Goal: Book appointment/travel/reservation

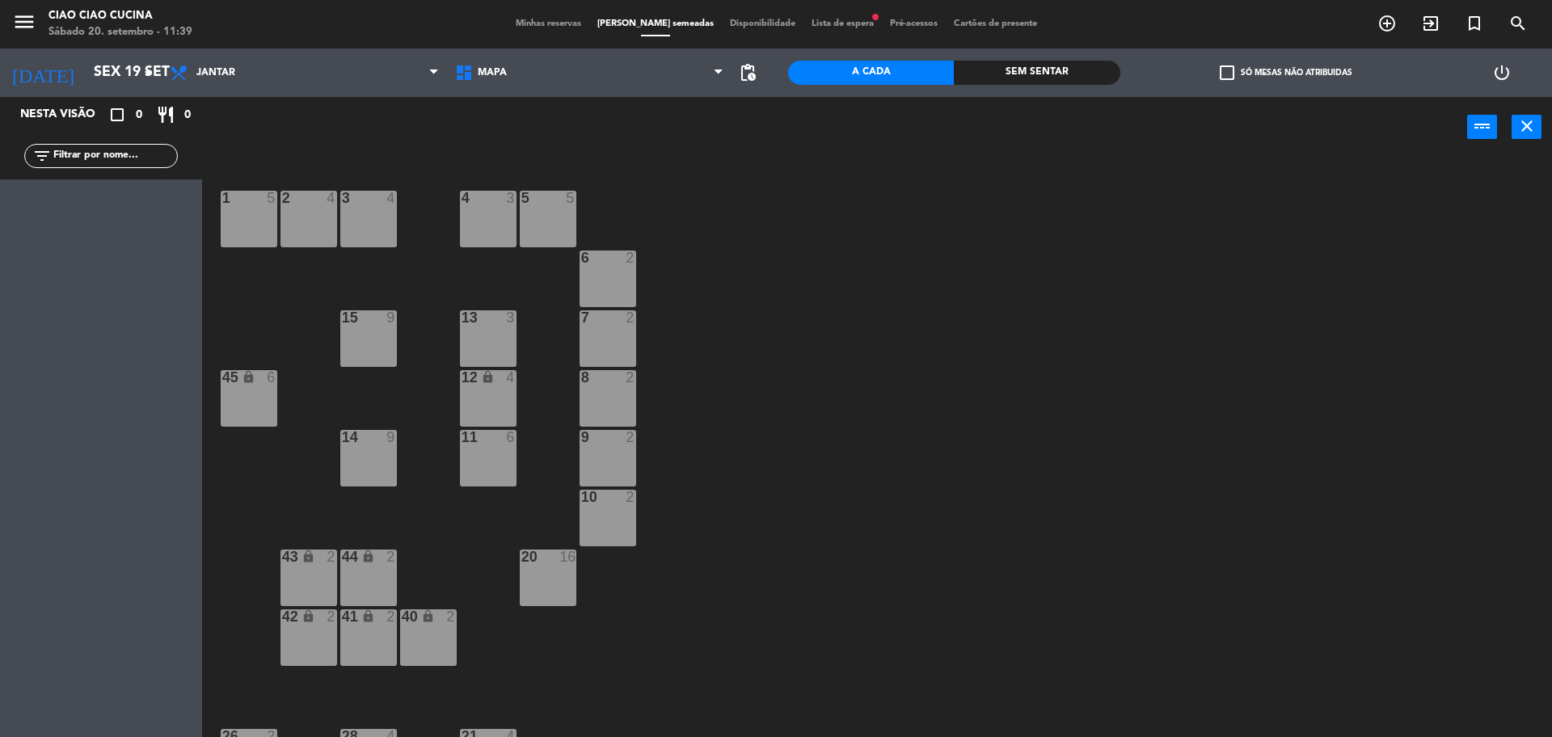
scroll to position [4, 0]
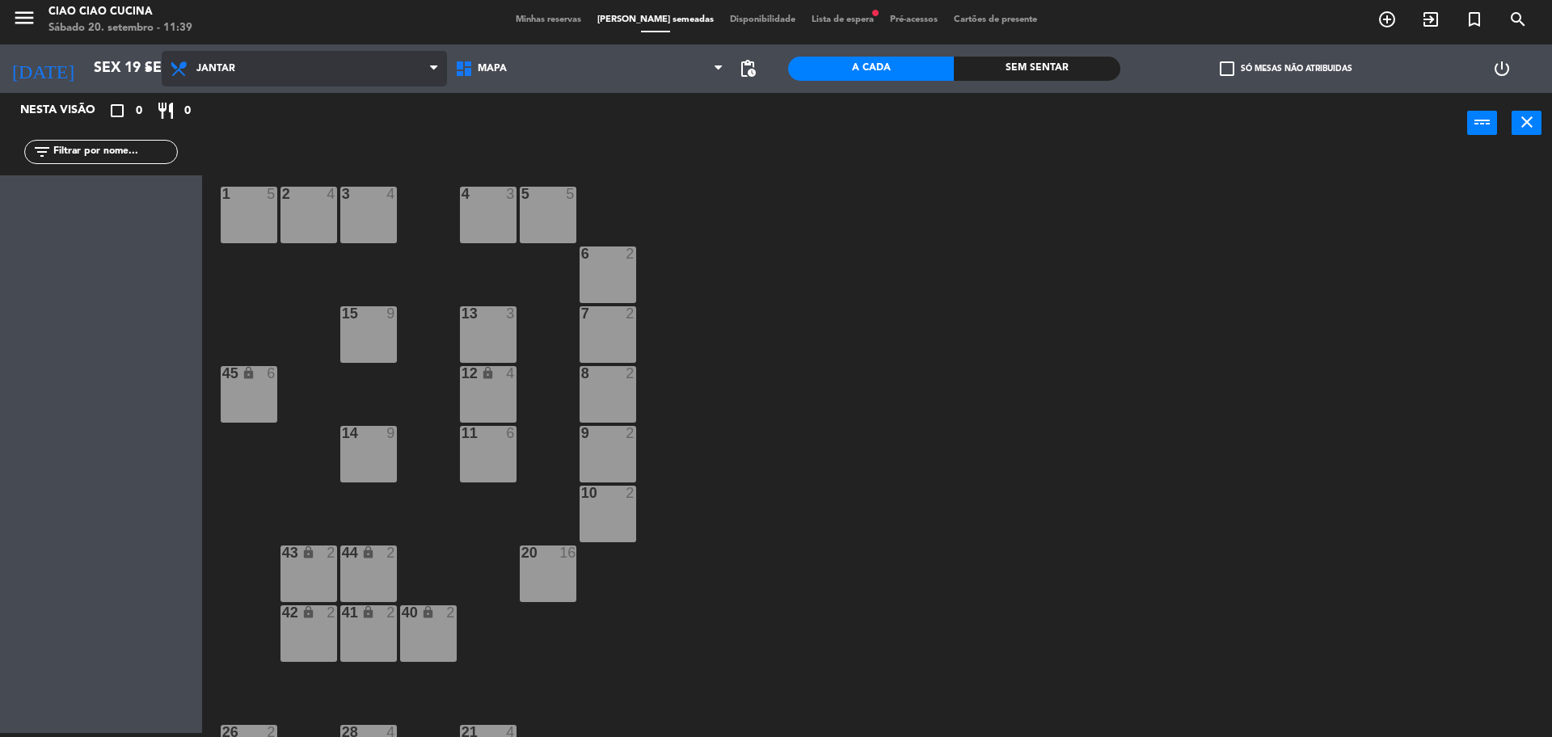
click at [275, 62] on span "Jantar" at bounding box center [304, 69] width 285 height 36
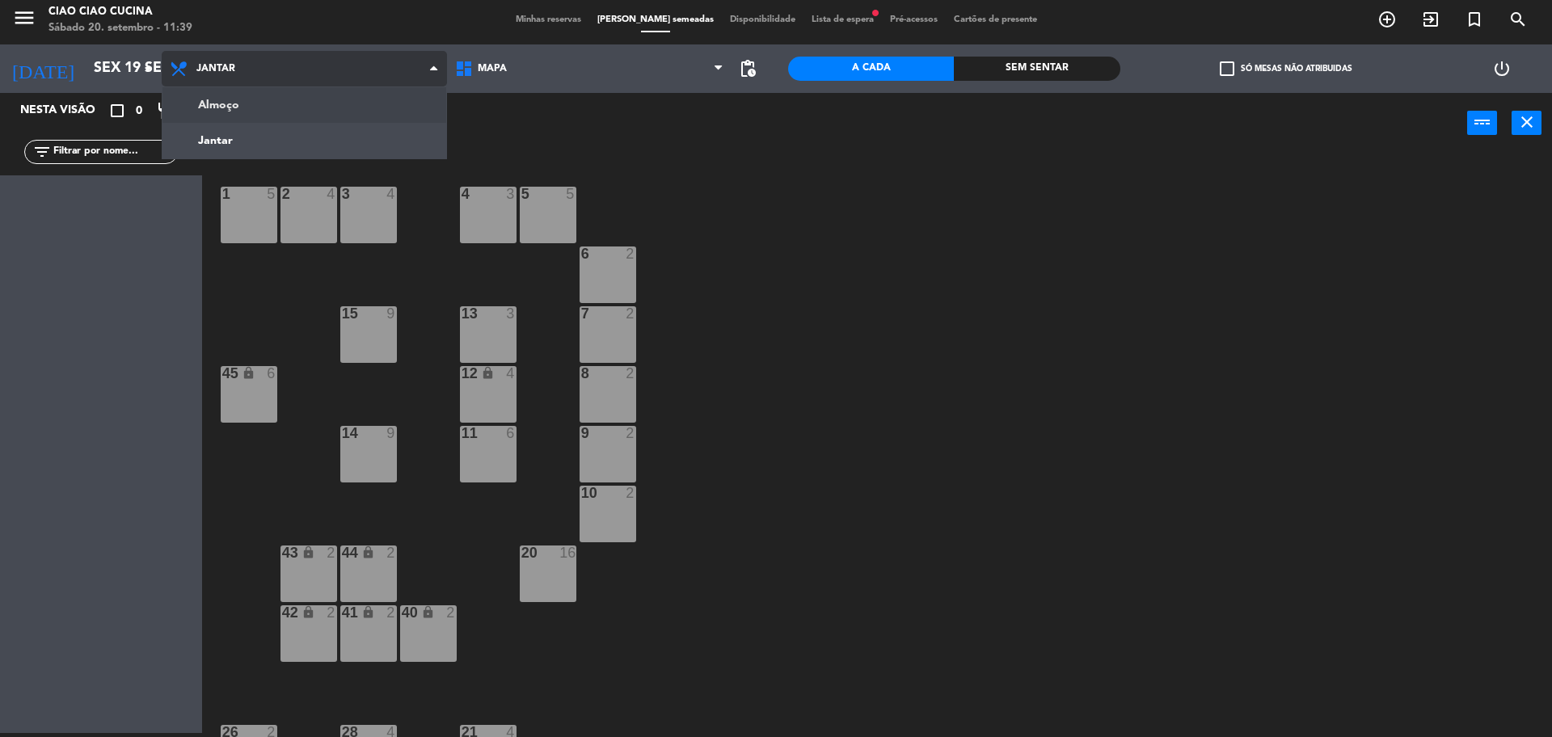
click at [281, 112] on ng-component "menu Ciao Ciao Cucina Sábado 20. setembro - 11:39 Minhas reservas Mesas semeada…" at bounding box center [776, 366] width 1552 height 741
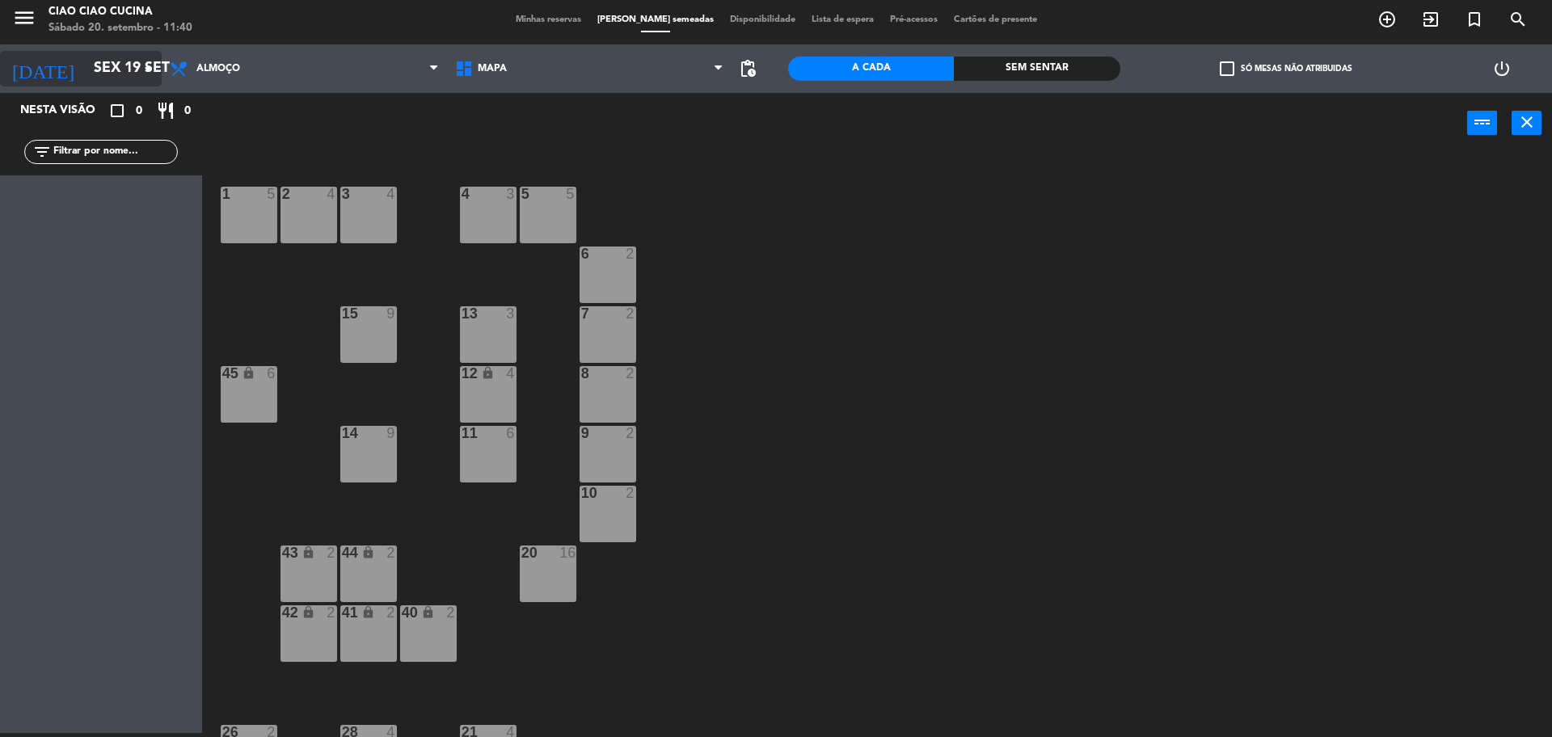
click at [132, 67] on input "Sex 19 set" at bounding box center [180, 69] width 188 height 32
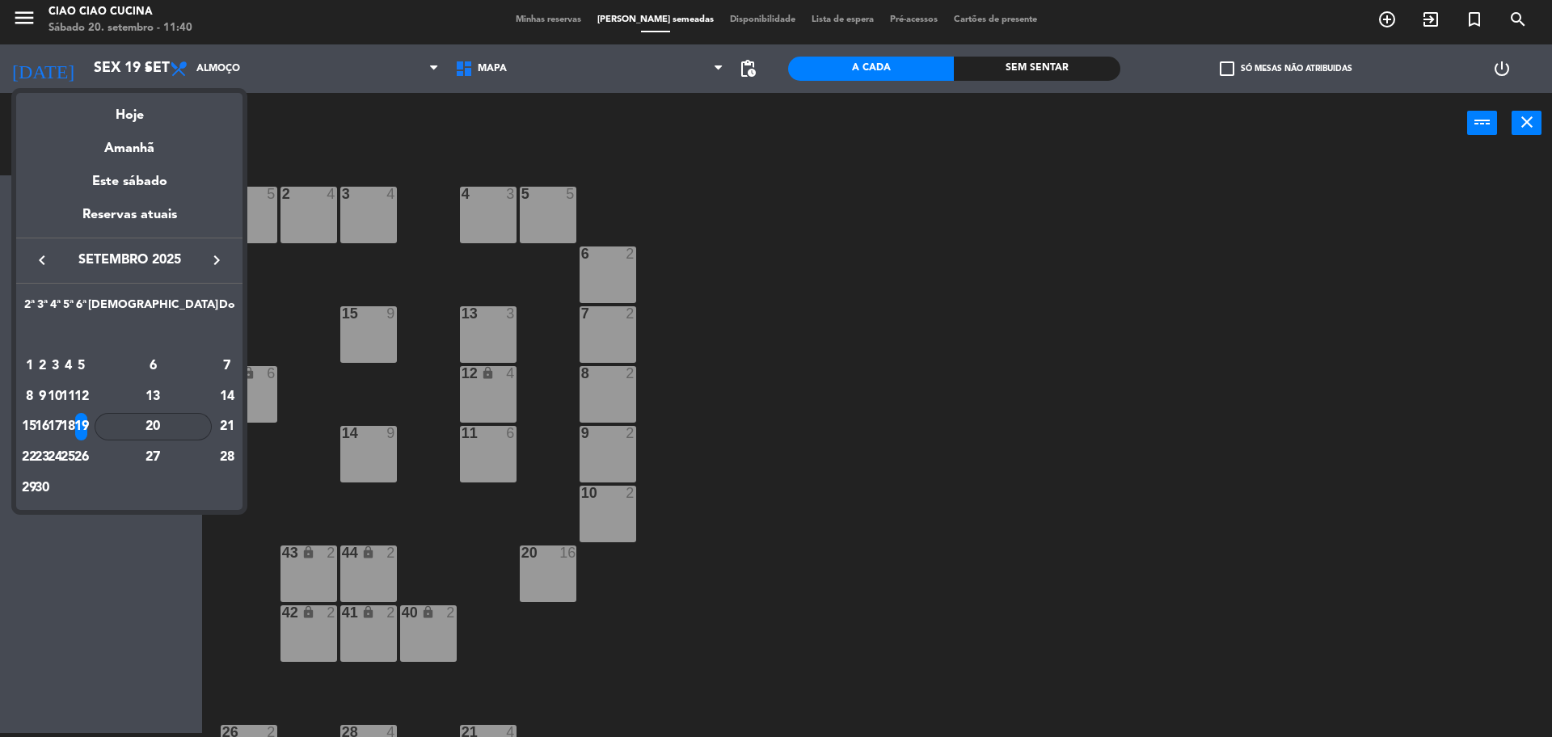
click at [190, 430] on div "20" at bounding box center [153, 426] width 117 height 27
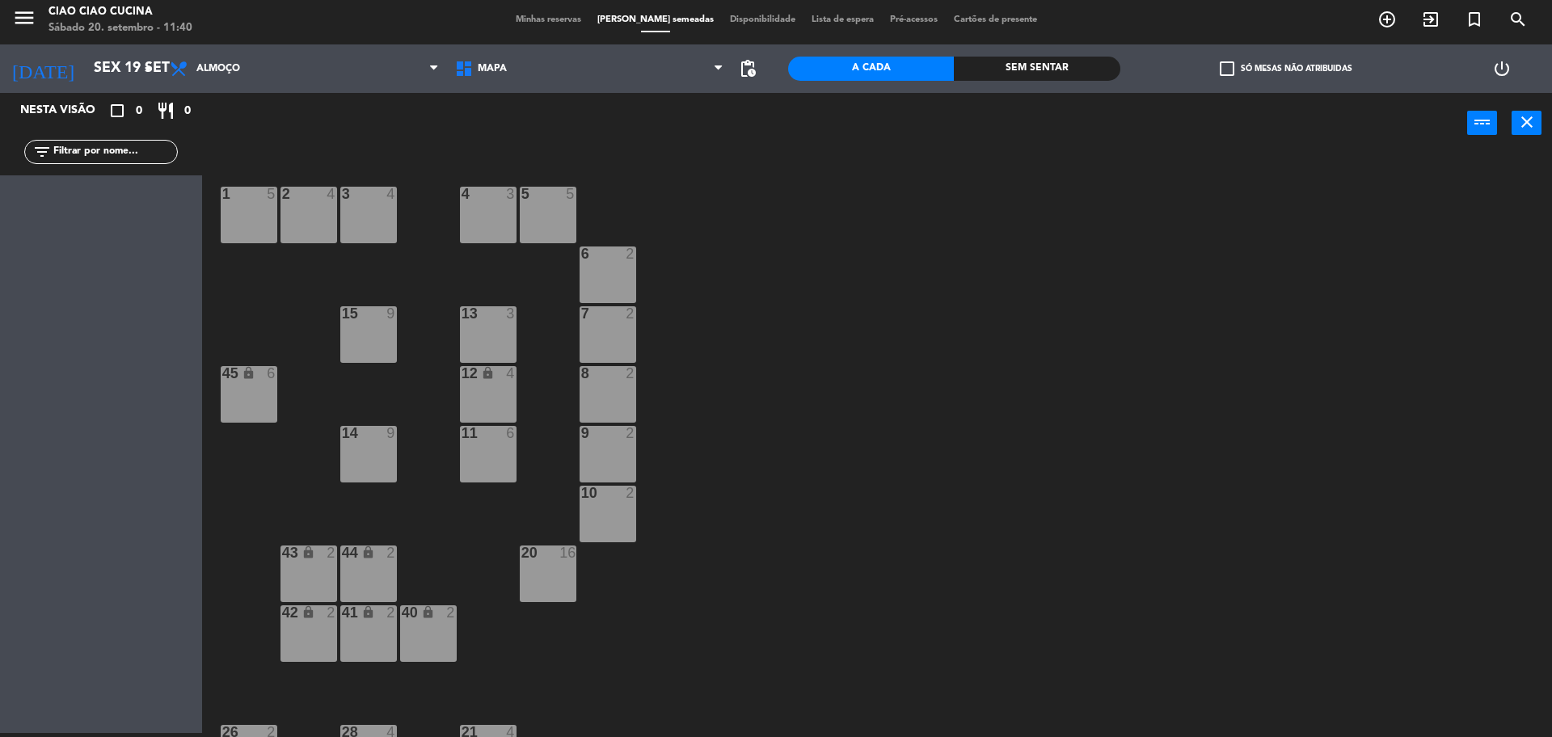
type input "Sáb 20 set"
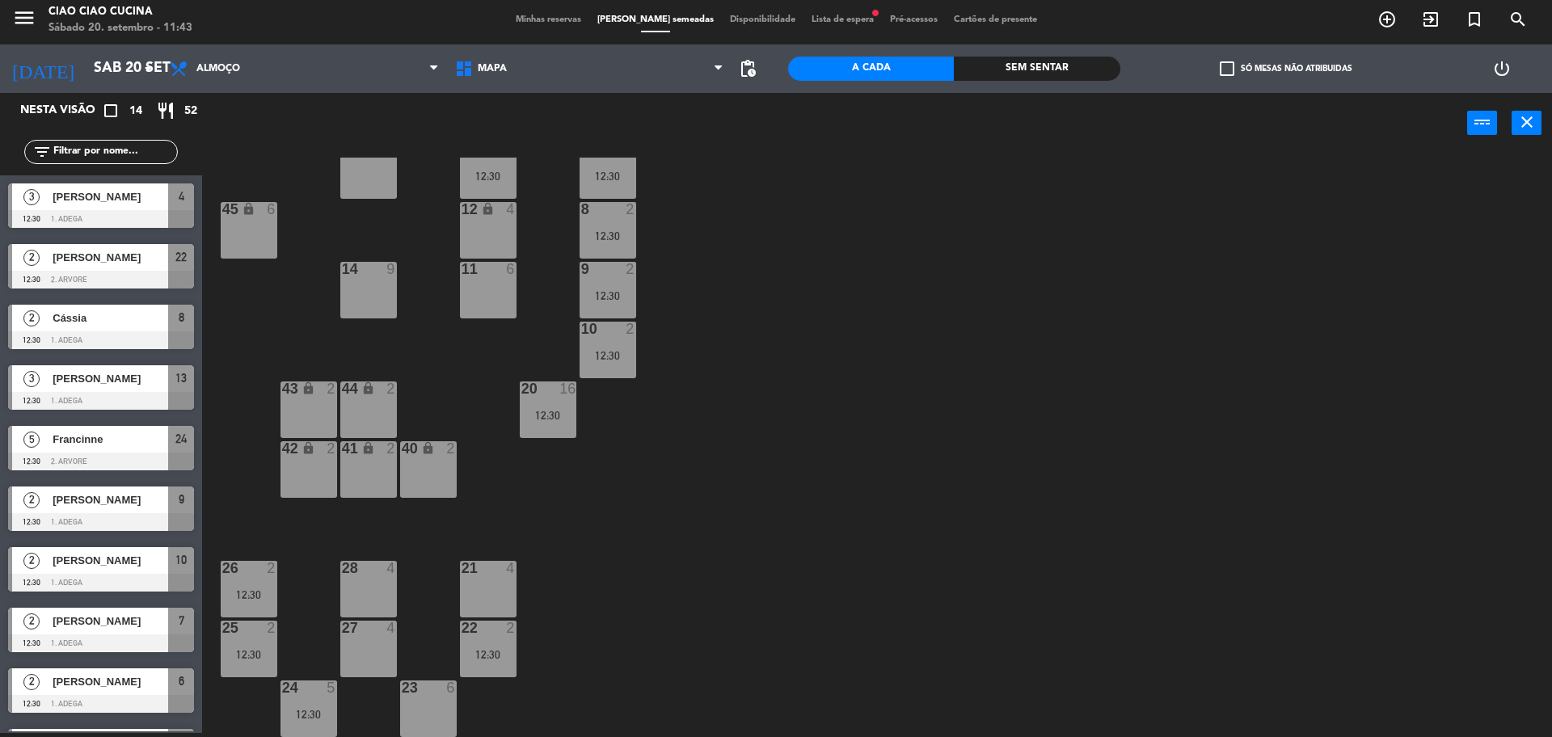
scroll to position [0, 0]
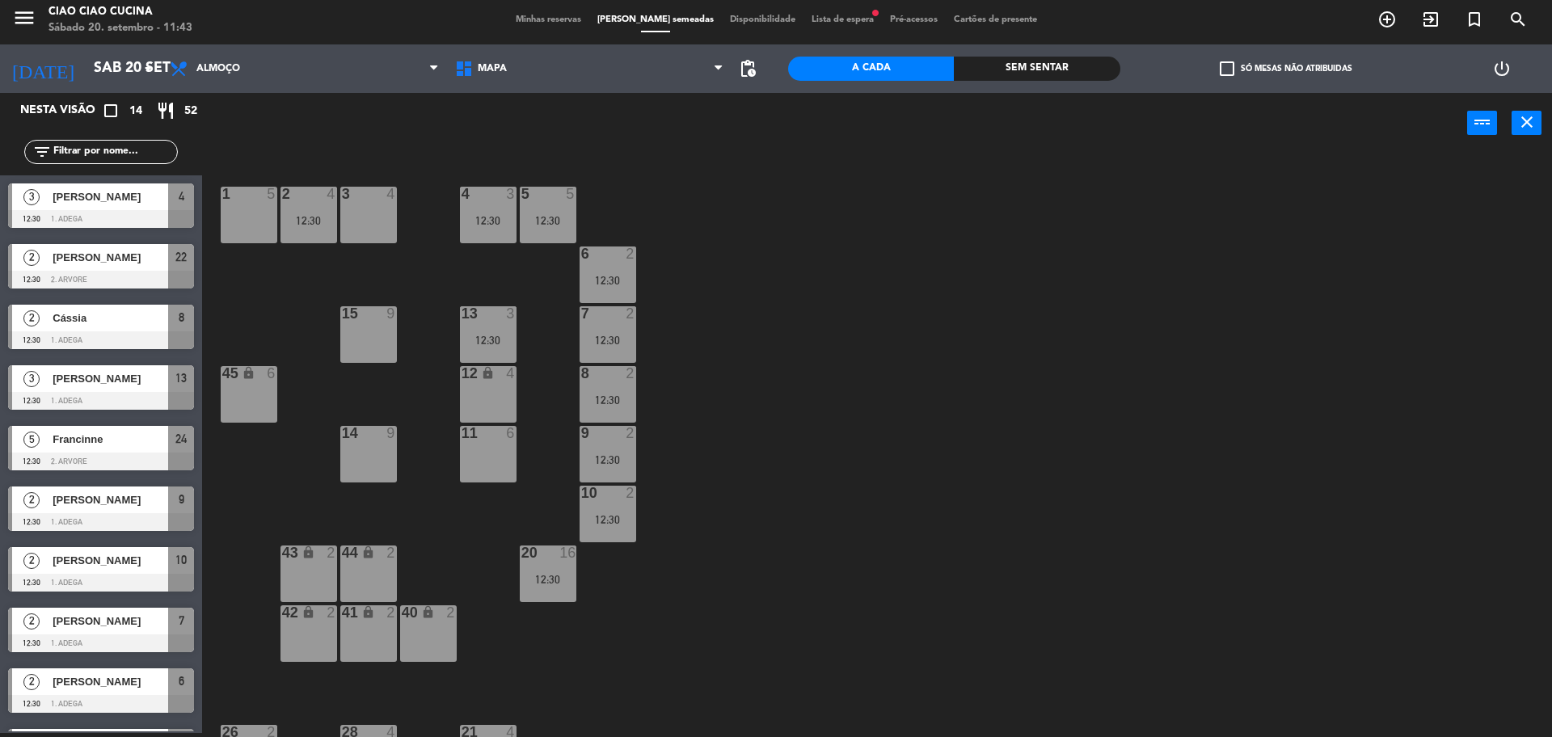
click at [116, 196] on span "[PERSON_NAME]" at bounding box center [111, 196] width 116 height 17
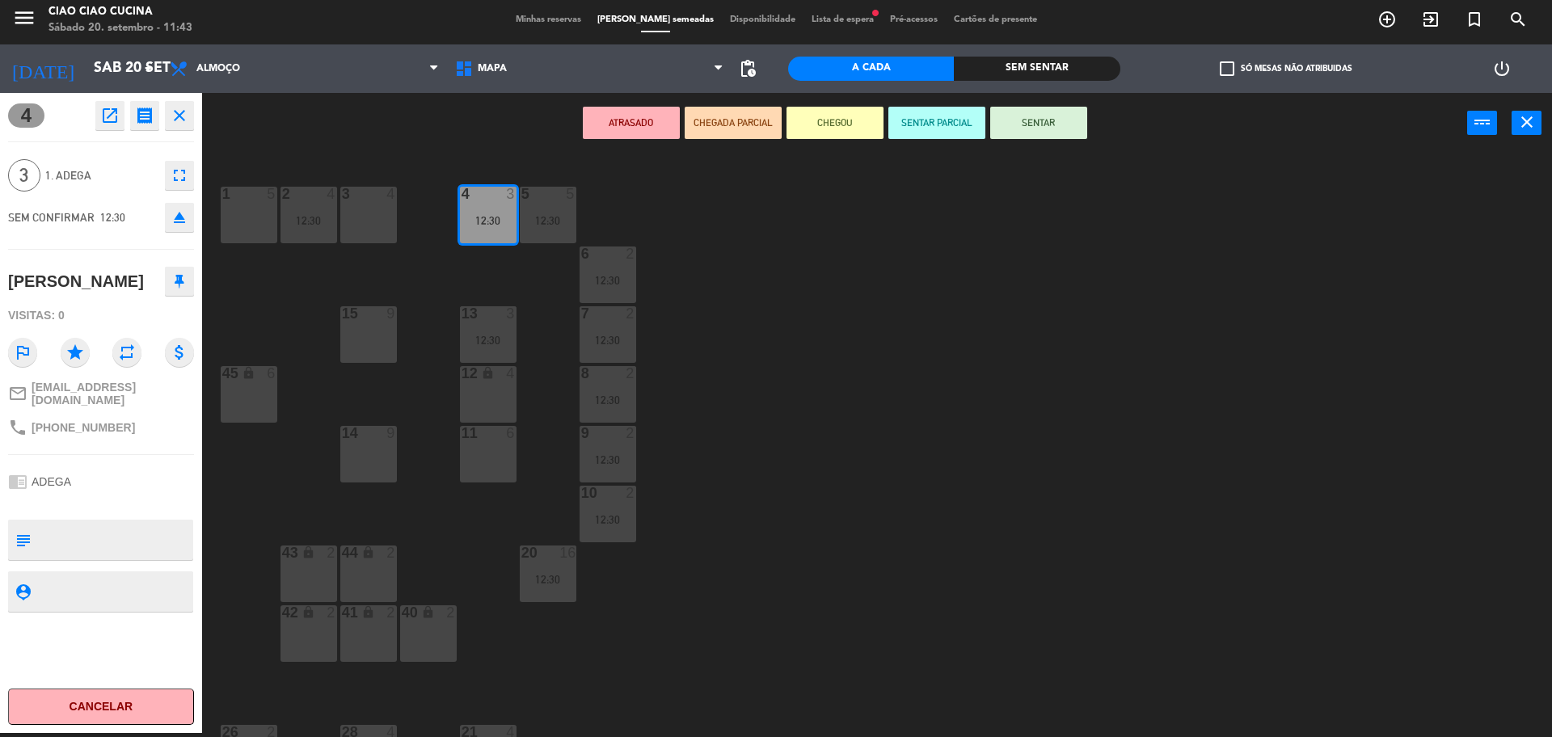
click at [297, 318] on div "1 5 2 4 12:30 3 4 5 5 12:30 4 3 12:30 6 2 12:30 13 3 12:30 7 2 12:30 15 9 12 lo…" at bounding box center [884, 448] width 1335 height 580
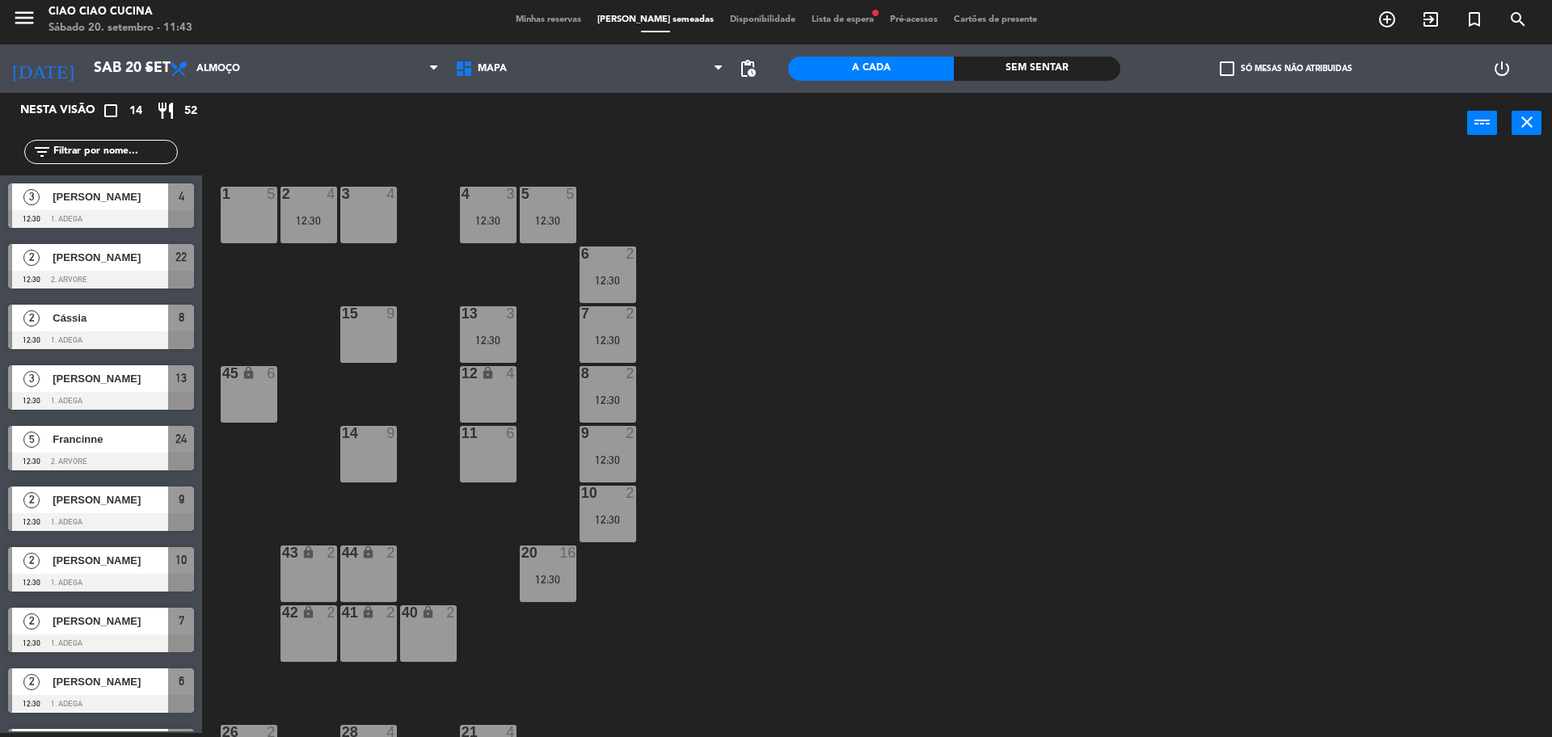
click at [129, 262] on span "[PERSON_NAME]" at bounding box center [111, 257] width 116 height 17
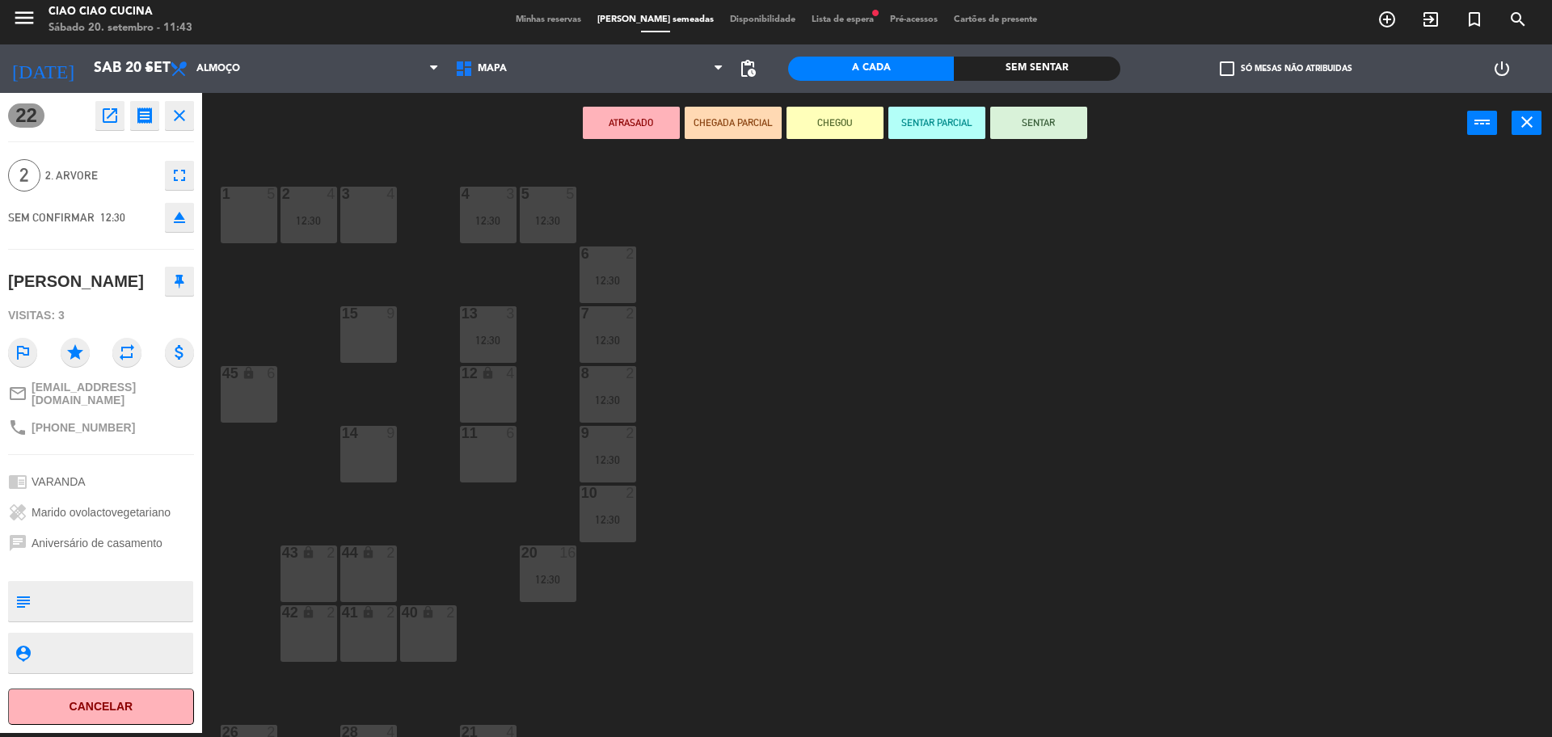
click at [279, 335] on div "1 5 2 4 12:30 3 4 5 5 12:30 4 3 12:30 6 2 12:30 13 3 12:30 7 2 12:30 15 9 12 lo…" at bounding box center [884, 448] width 1335 height 580
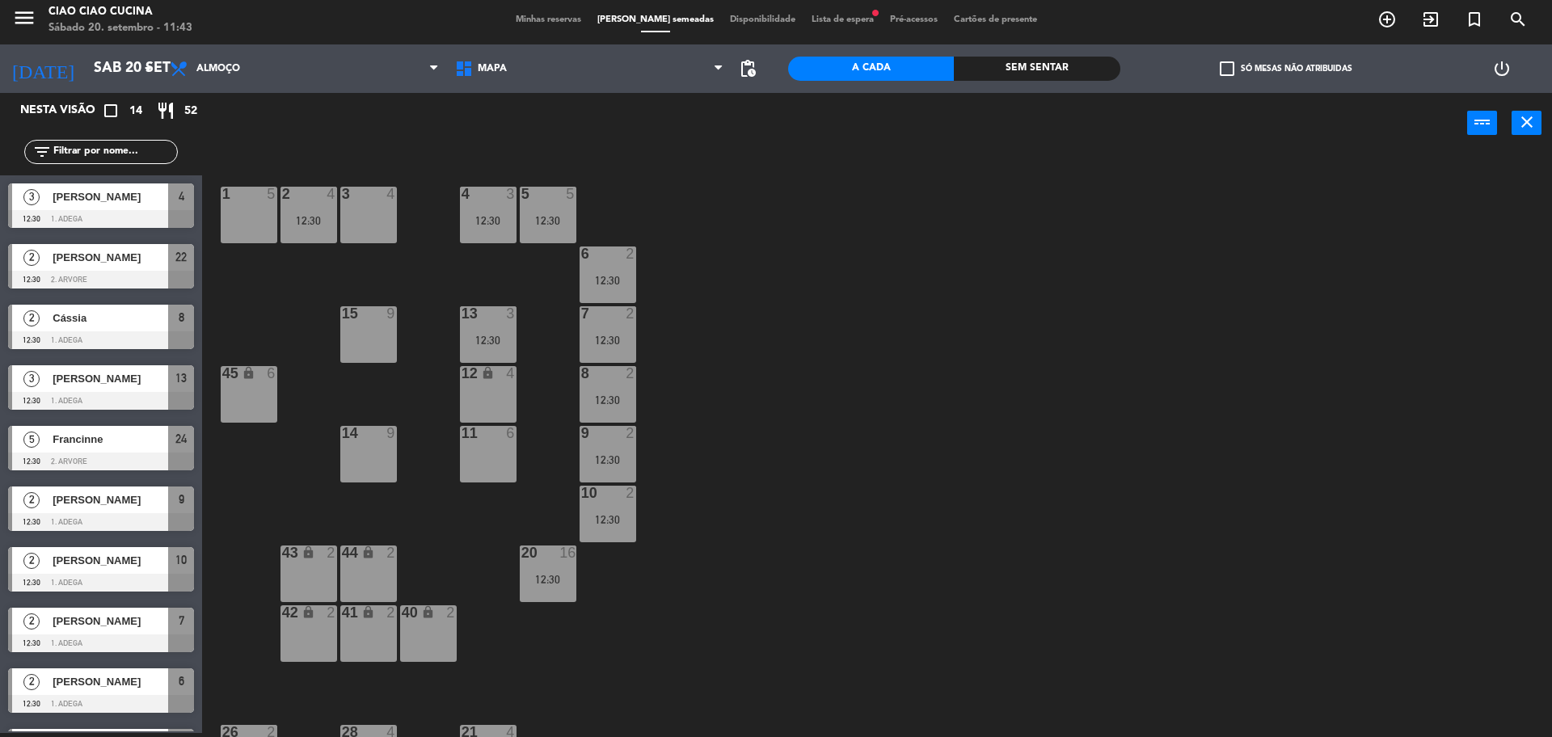
click at [103, 317] on span "Cássia" at bounding box center [111, 318] width 116 height 17
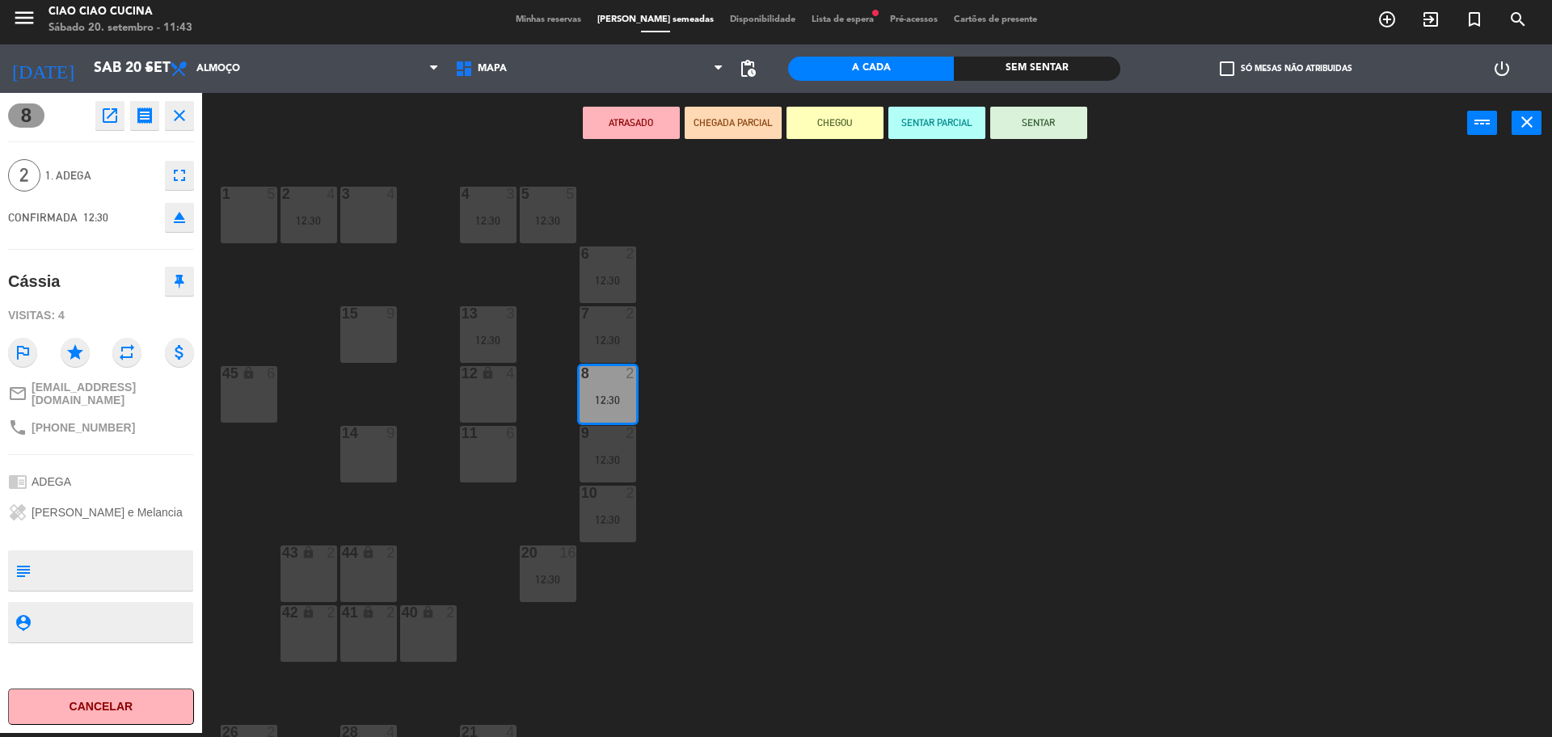
click at [252, 333] on div "1 5 2 4 12:30 3 4 5 5 12:30 4 3 12:30 6 2 12:30 13 3 12:30 7 2 12:30 15 9 12 lo…" at bounding box center [884, 448] width 1335 height 580
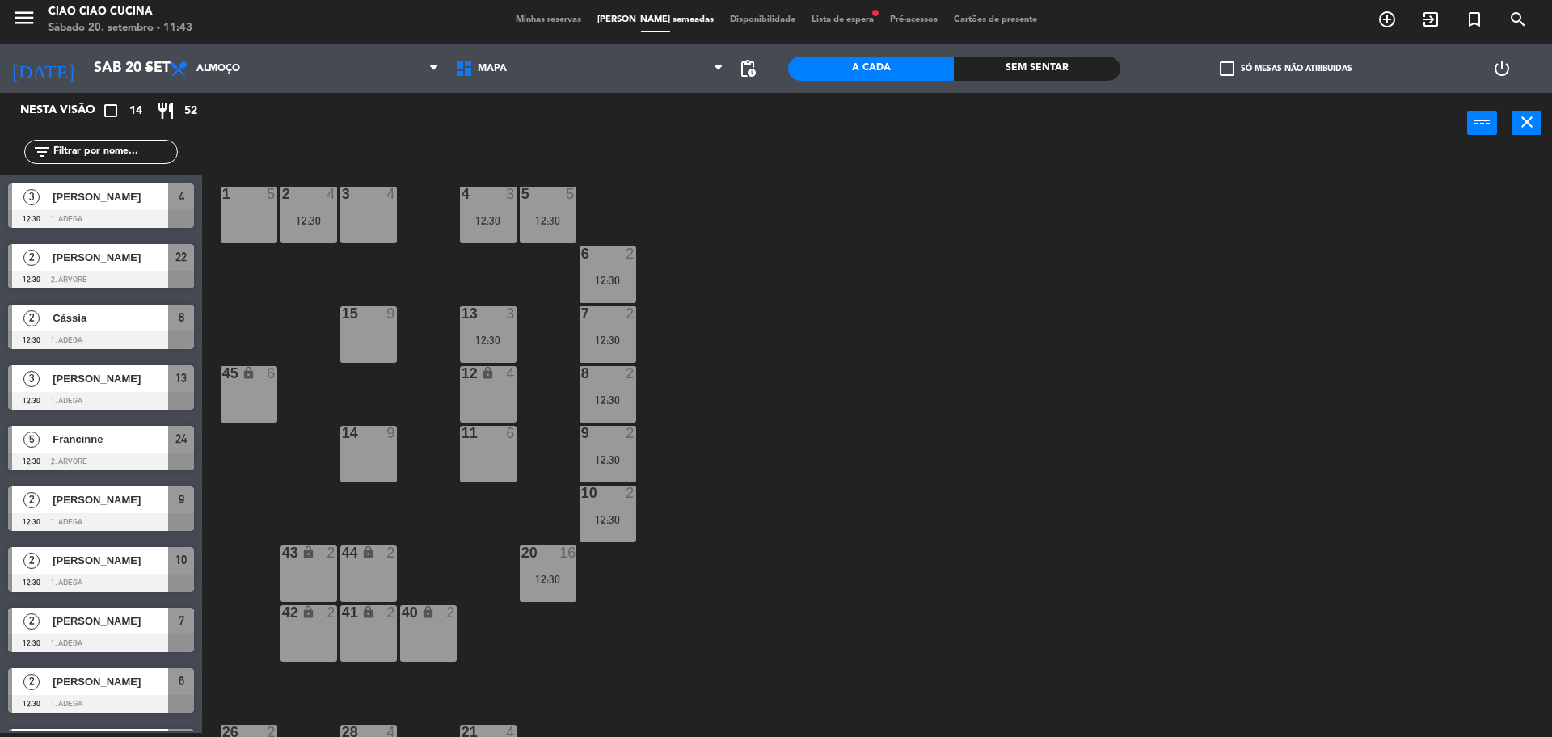
click at [79, 377] on span "[PERSON_NAME]" at bounding box center [111, 378] width 116 height 17
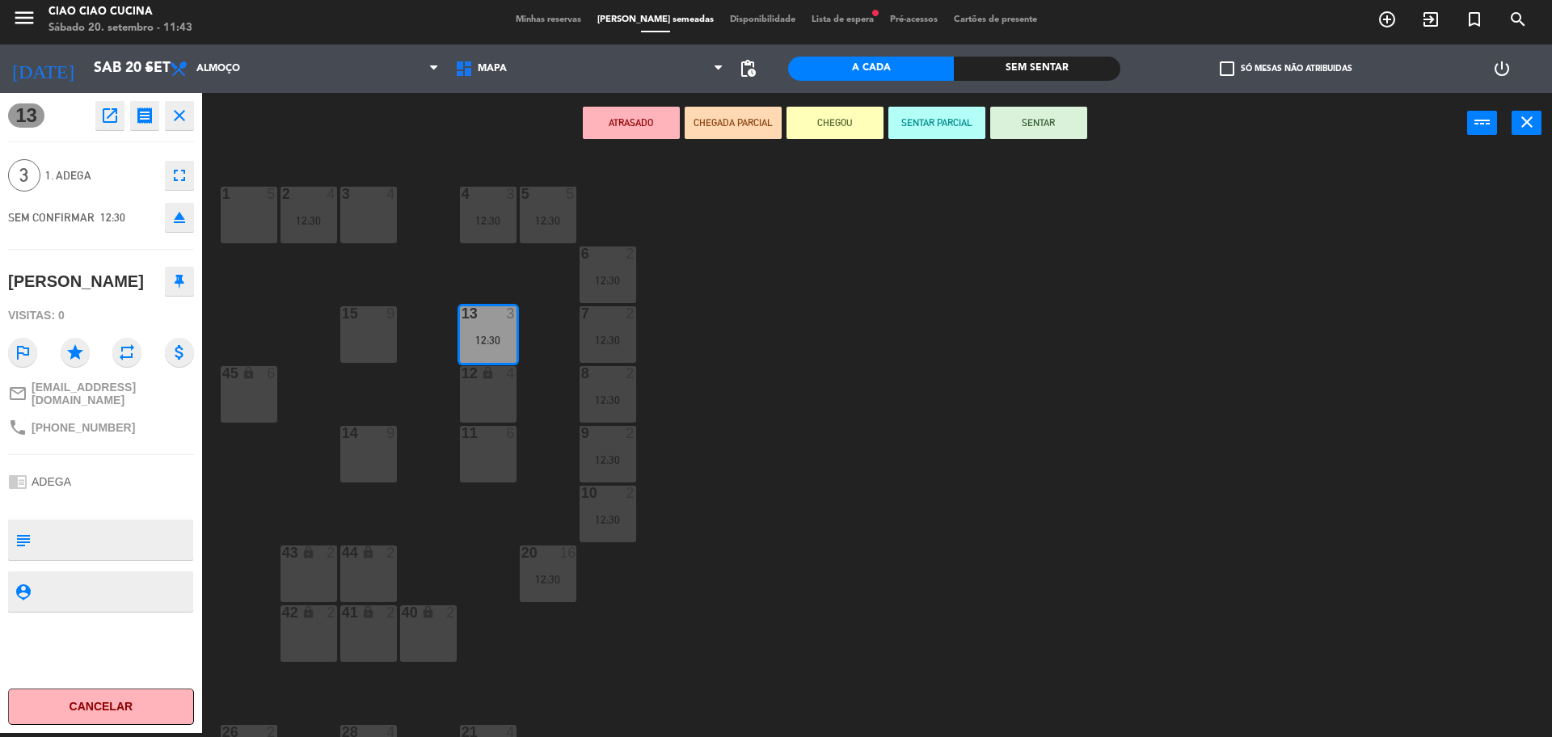
click at [269, 327] on div "1 5 2 4 12:30 3 4 5 5 12:30 4 3 12:30 6 2 12:30 13 3 12:30 7 2 12:30 15 9 12 lo…" at bounding box center [884, 448] width 1335 height 580
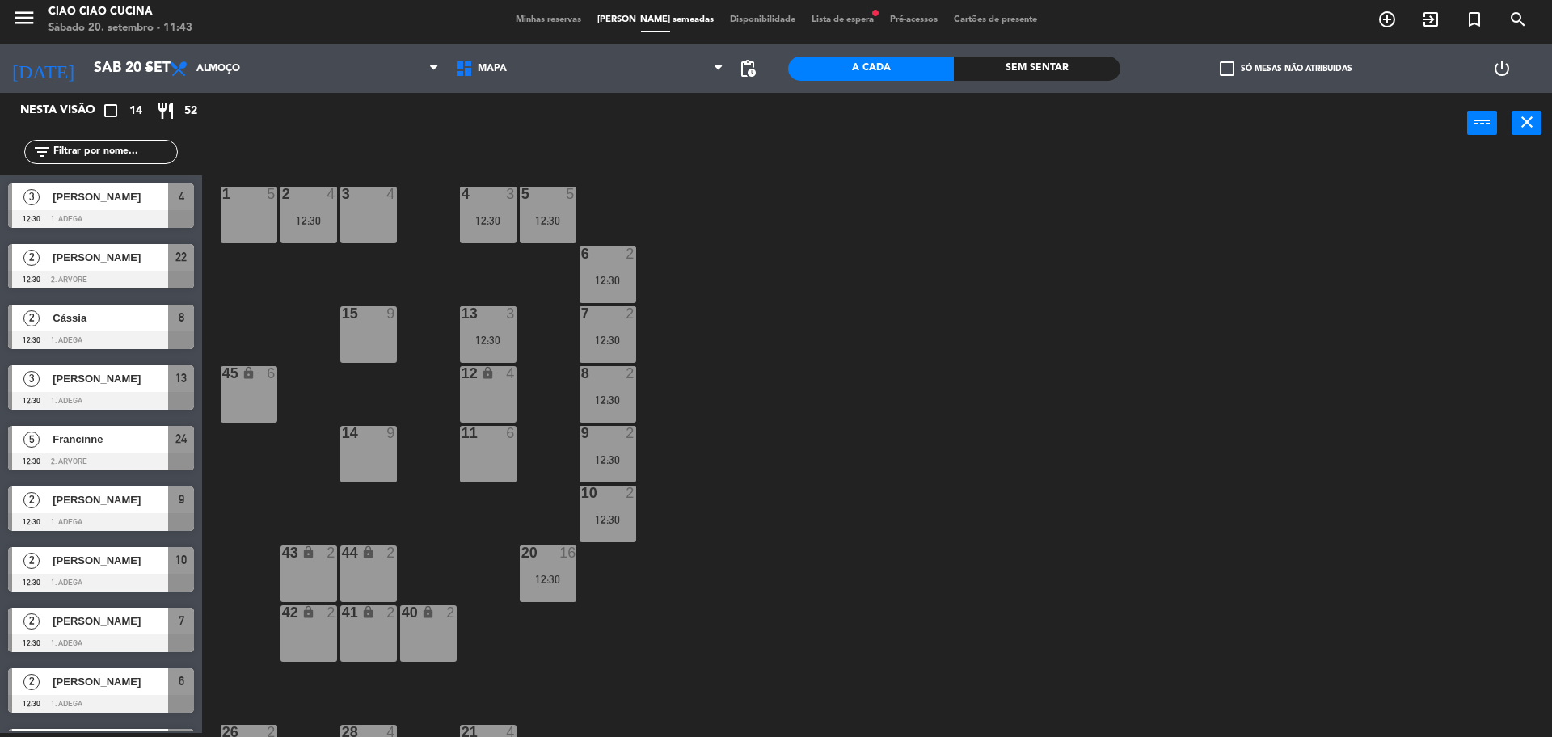
click at [109, 441] on span "Francinne" at bounding box center [111, 439] width 116 height 17
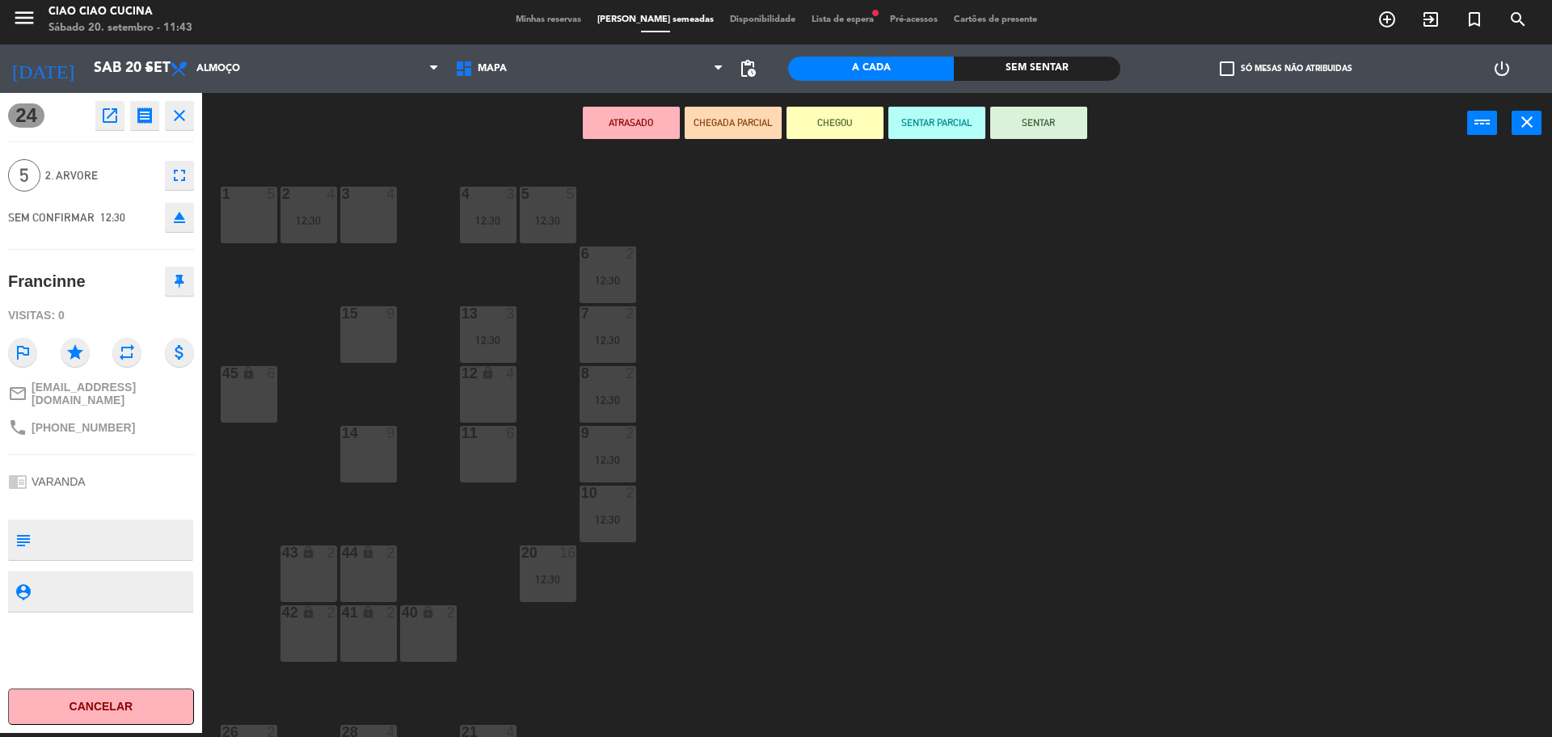
click at [278, 504] on div "1 5 2 4 12:30 3 4 5 5 12:30 4 3 12:30 6 2 12:30 13 3 12:30 7 2 12:30 15 9 12 lo…" at bounding box center [884, 448] width 1335 height 580
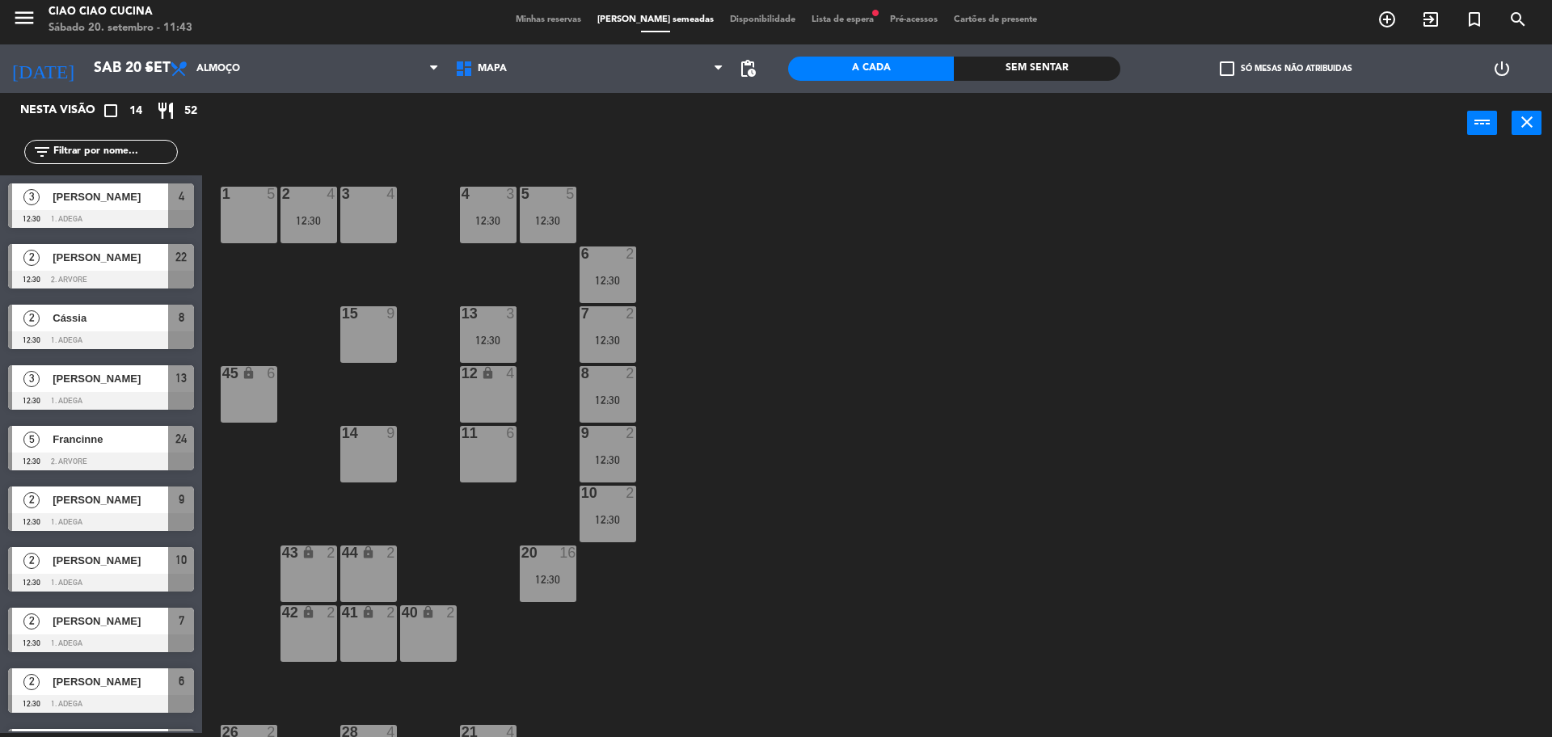
click at [91, 509] on div "[PERSON_NAME]" at bounding box center [109, 500] width 117 height 27
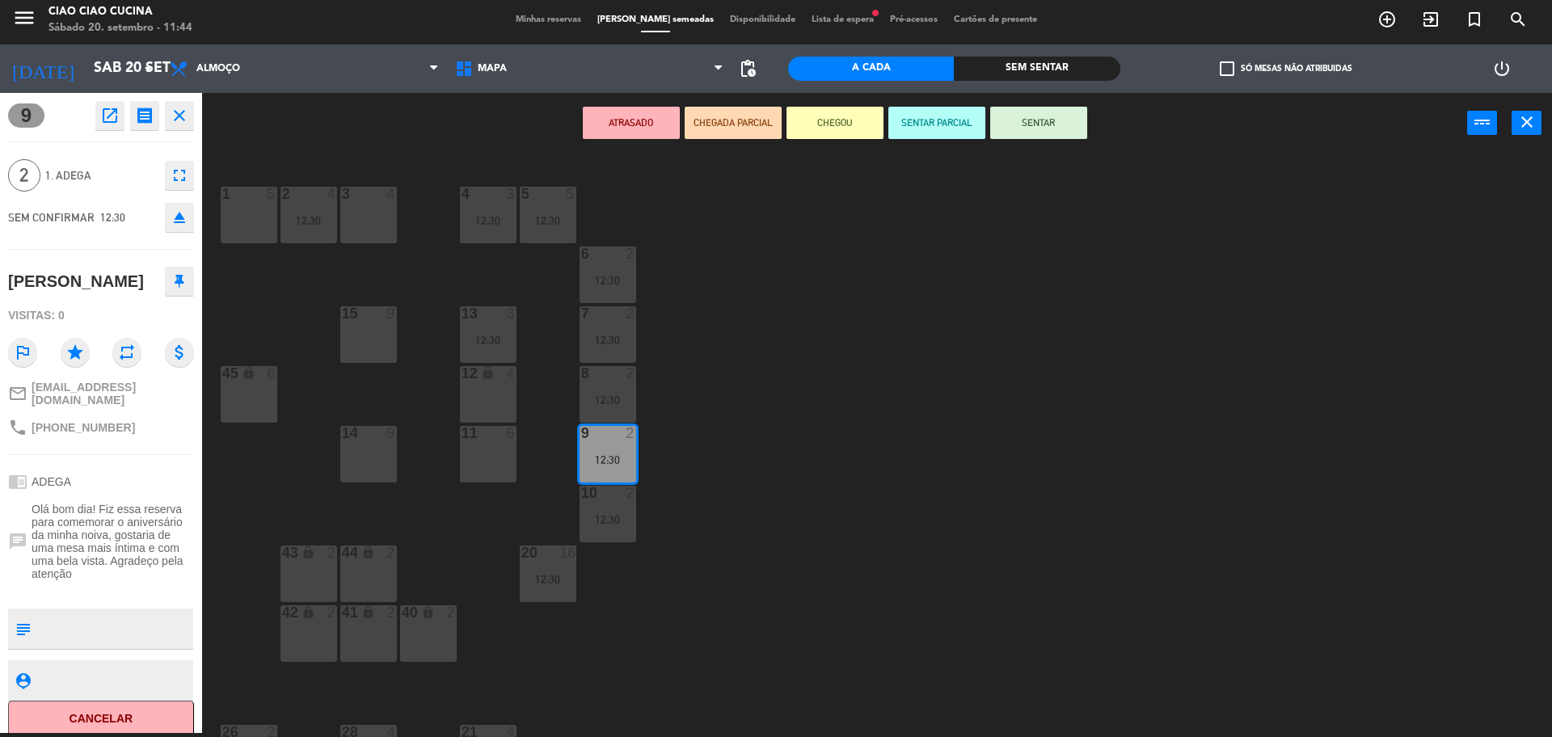
click at [238, 529] on div "1 5 2 4 12:30 3 4 5 5 12:30 4 3 12:30 6 2 12:30 13 3 12:30 7 2 12:30 15 9 12 lo…" at bounding box center [884, 448] width 1335 height 580
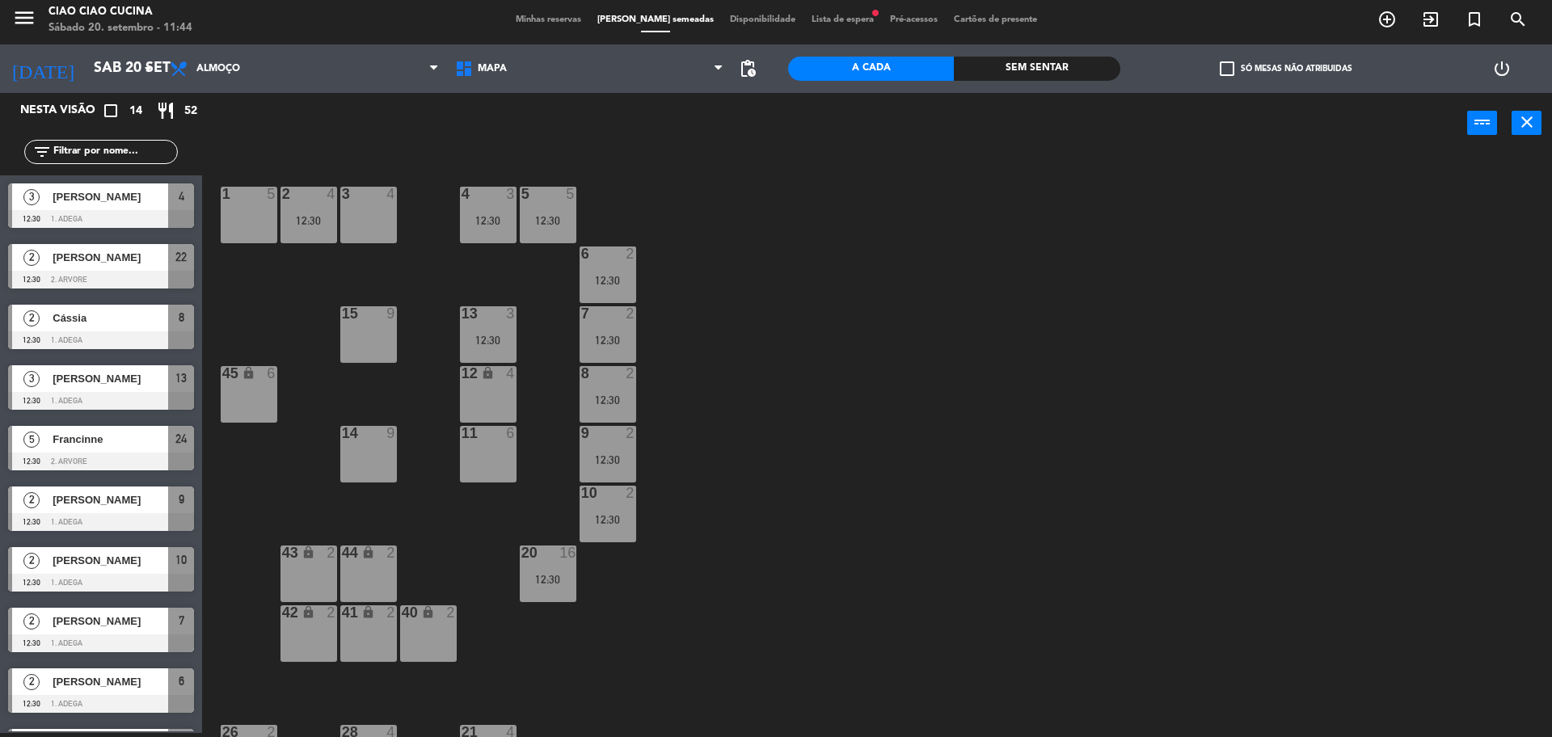
click at [108, 563] on span "[PERSON_NAME]" at bounding box center [111, 560] width 116 height 17
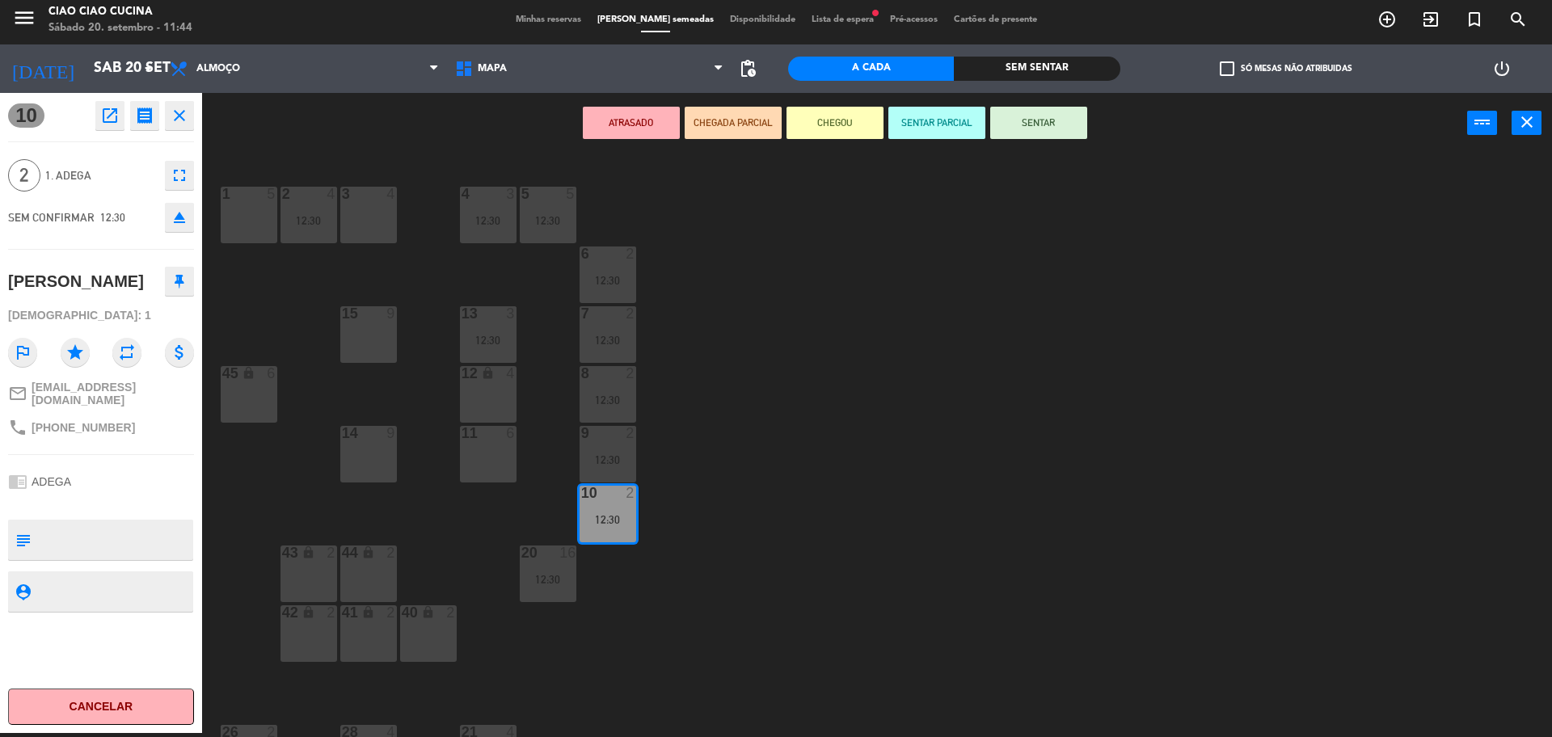
click at [246, 451] on div "1 5 2 4 12:30 3 4 5 5 12:30 4 3 12:30 6 2 12:30 13 3 12:30 7 2 12:30 15 9 12 lo…" at bounding box center [884, 448] width 1335 height 580
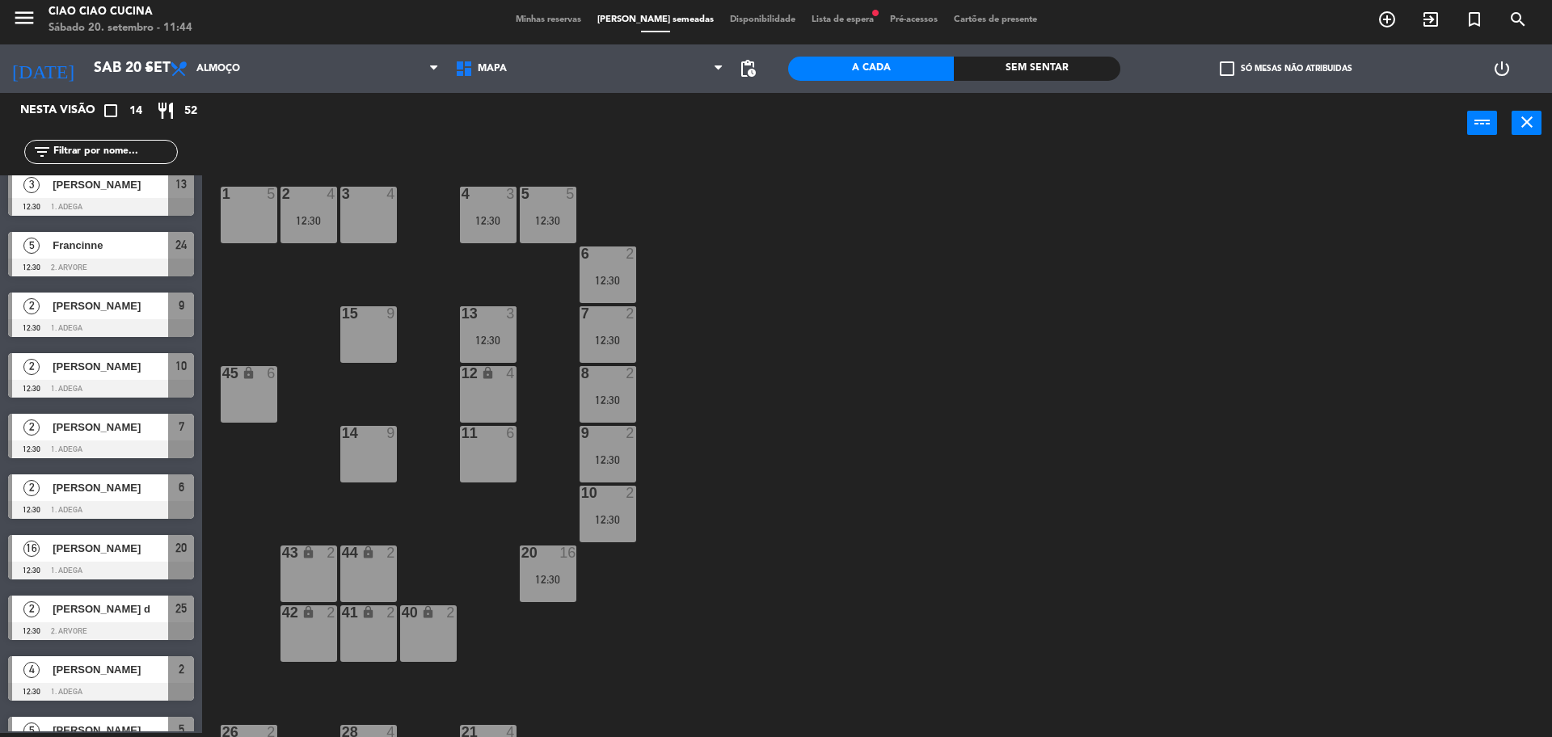
scroll to position [202, 0]
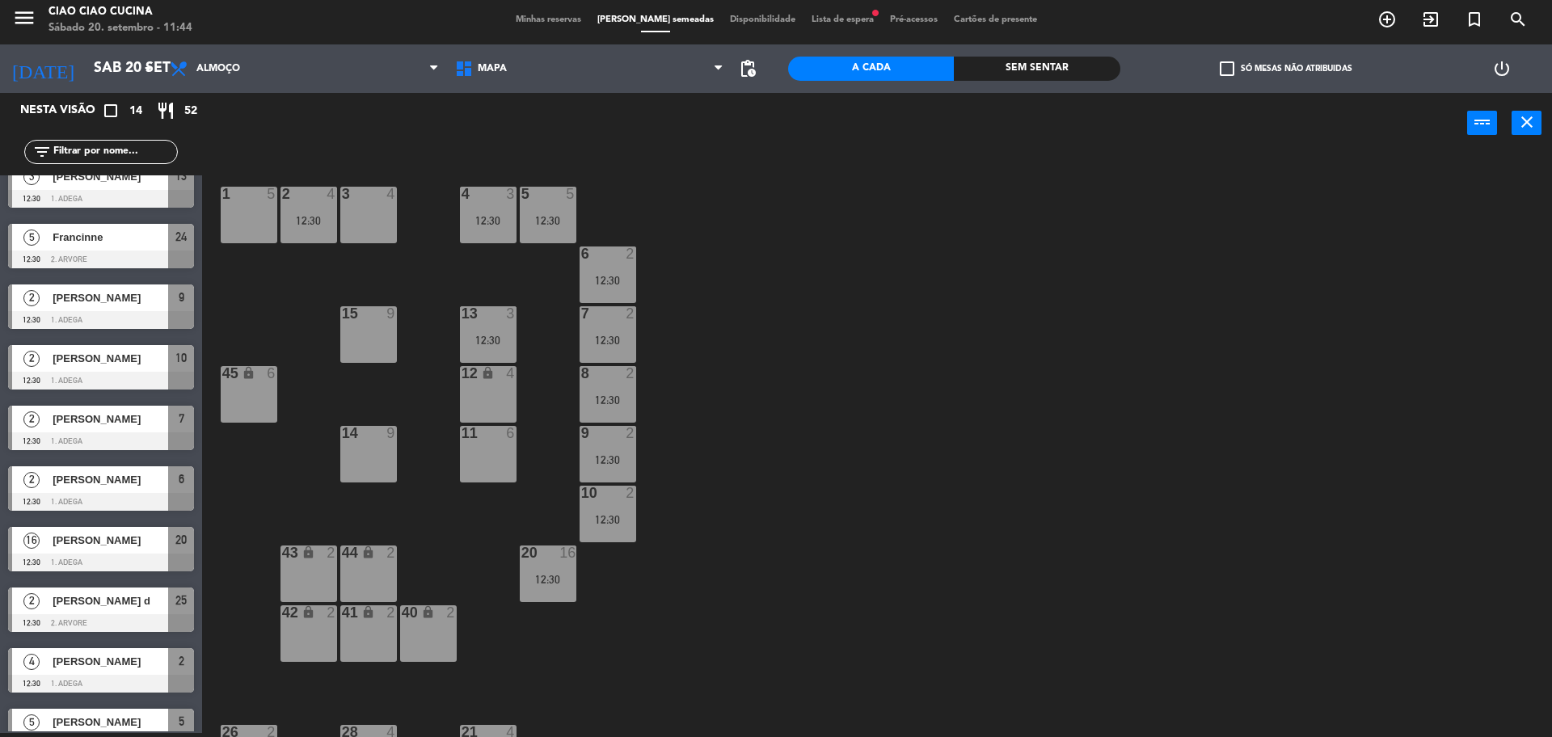
click at [103, 423] on span "[PERSON_NAME]" at bounding box center [111, 419] width 116 height 17
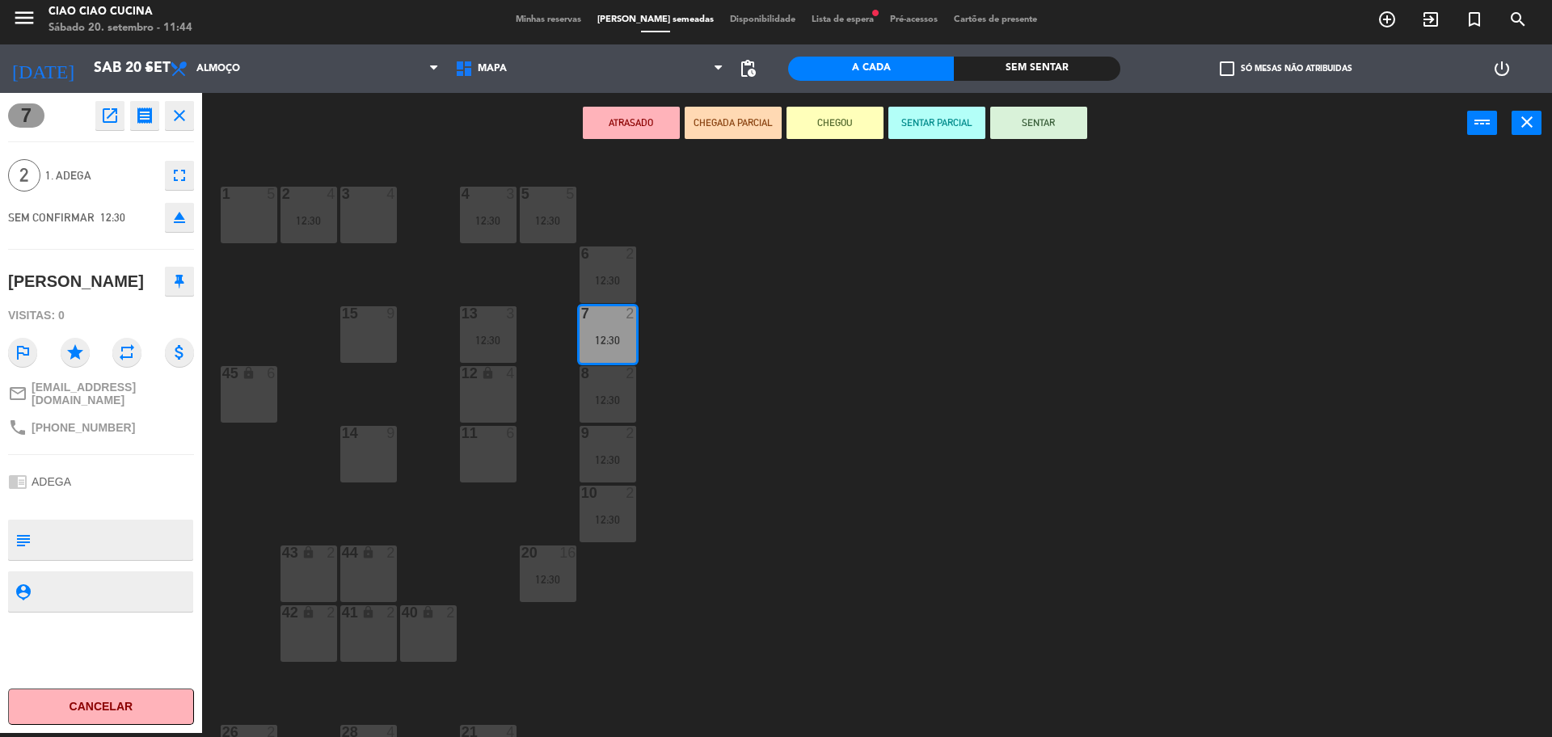
click at [298, 489] on div "1 5 2 4 12:30 3 4 5 5 12:30 4 3 12:30 6 2 12:30 13 3 12:30 7 2 12:30 15 9 12 lo…" at bounding box center [884, 448] width 1335 height 580
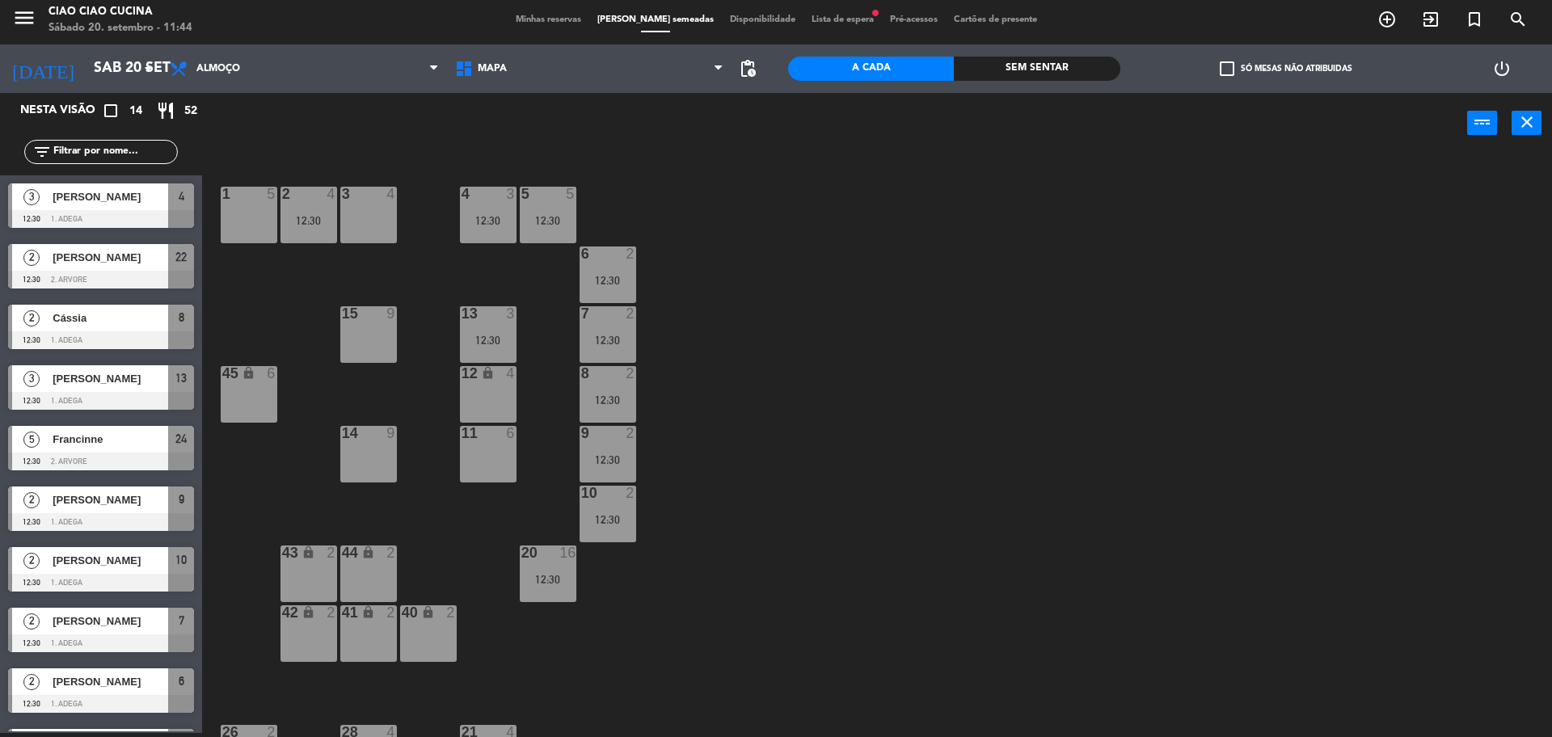
click at [99, 691] on div "[PERSON_NAME]" at bounding box center [109, 682] width 117 height 27
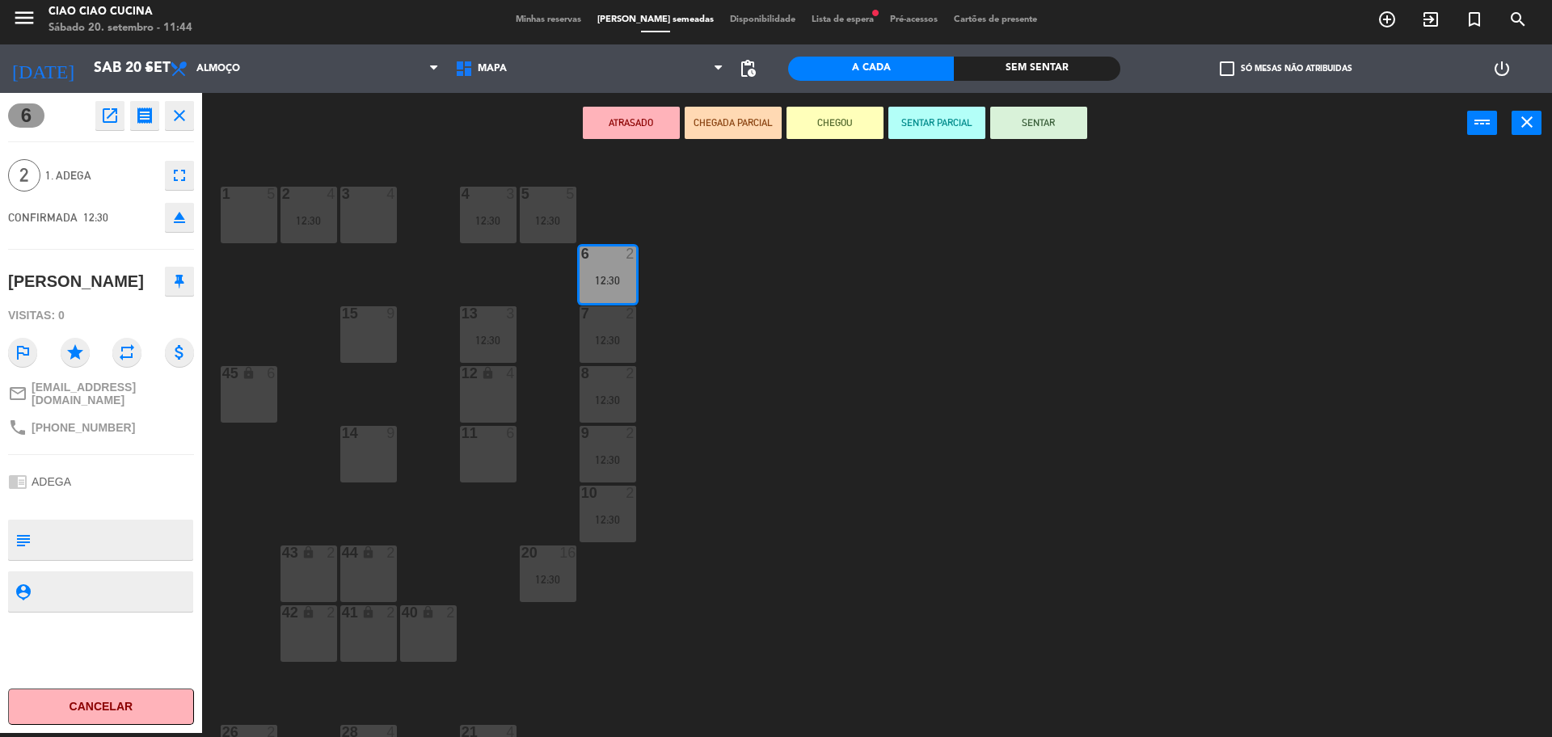
click at [277, 483] on div "1 5 2 4 12:30 3 4 5 5 12:30 4 3 12:30 6 2 12:30 13 3 12:30 7 2 12:30 15 9 12 lo…" at bounding box center [884, 448] width 1335 height 580
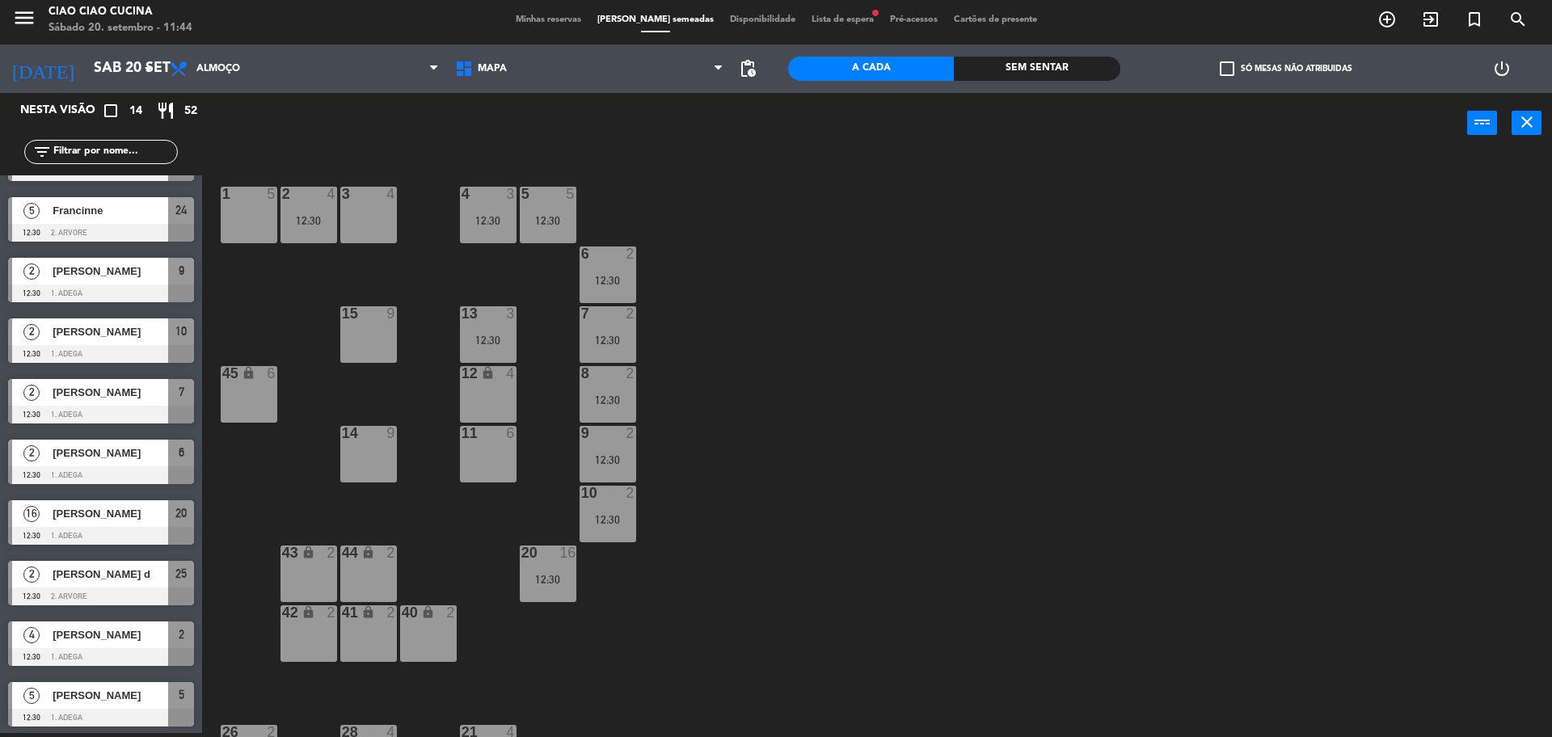
scroll to position [293, 0]
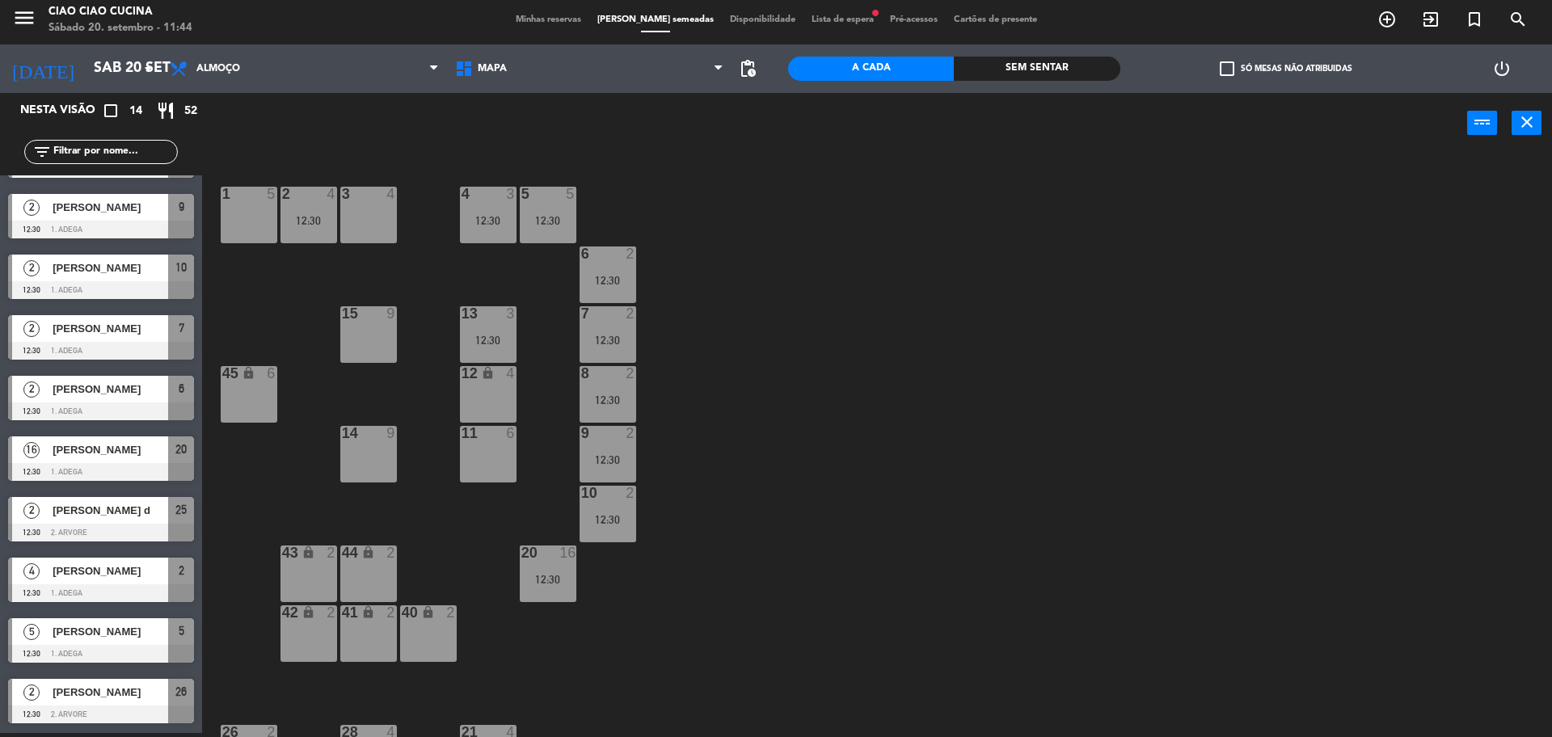
click at [85, 463] on div at bounding box center [101, 472] width 186 height 18
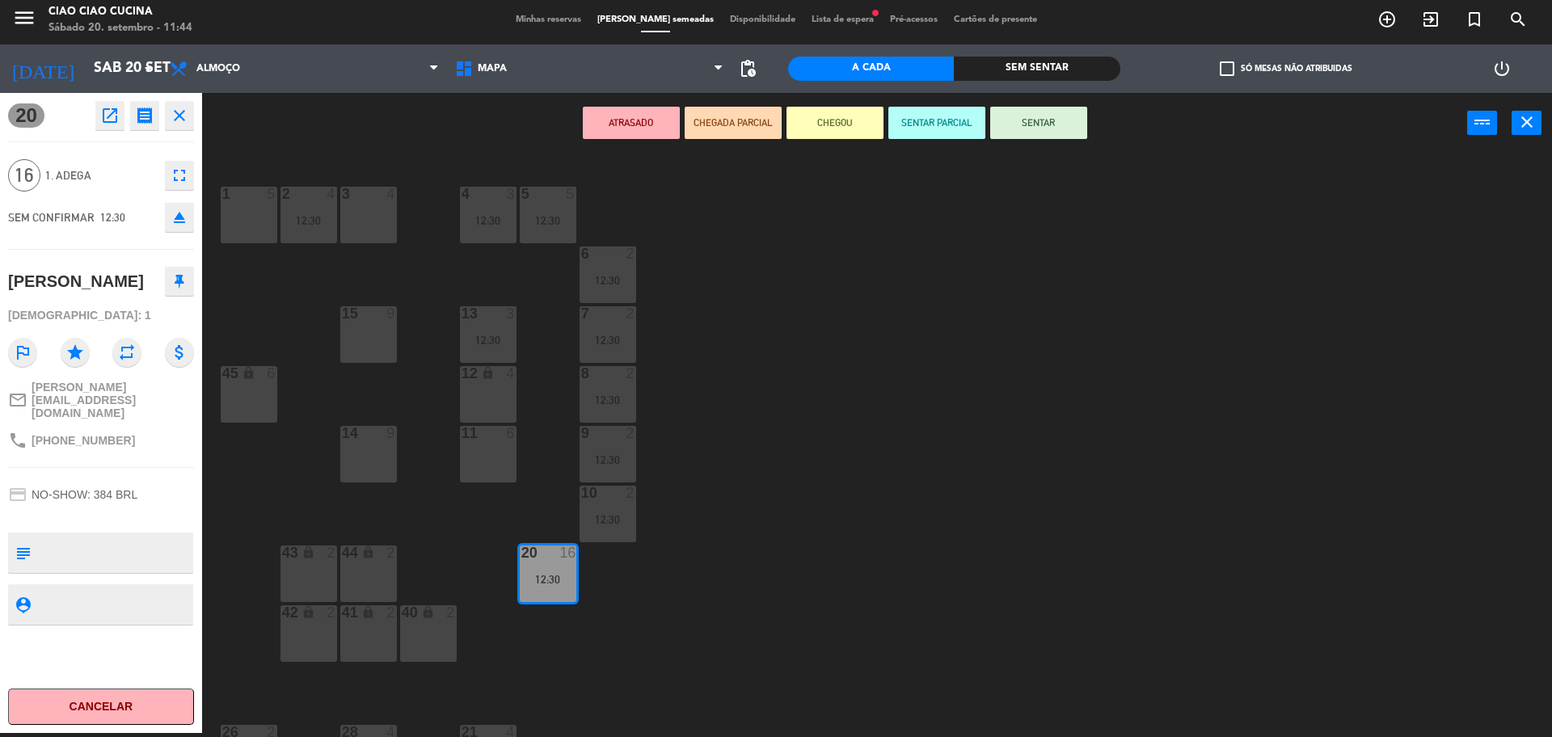
click at [294, 485] on div "1 5 2 4 12:30 3 4 5 5 12:30 4 3 12:30 6 2 12:30 13 3 12:30 7 2 12:30 15 9 12 lo…" at bounding box center [884, 448] width 1335 height 580
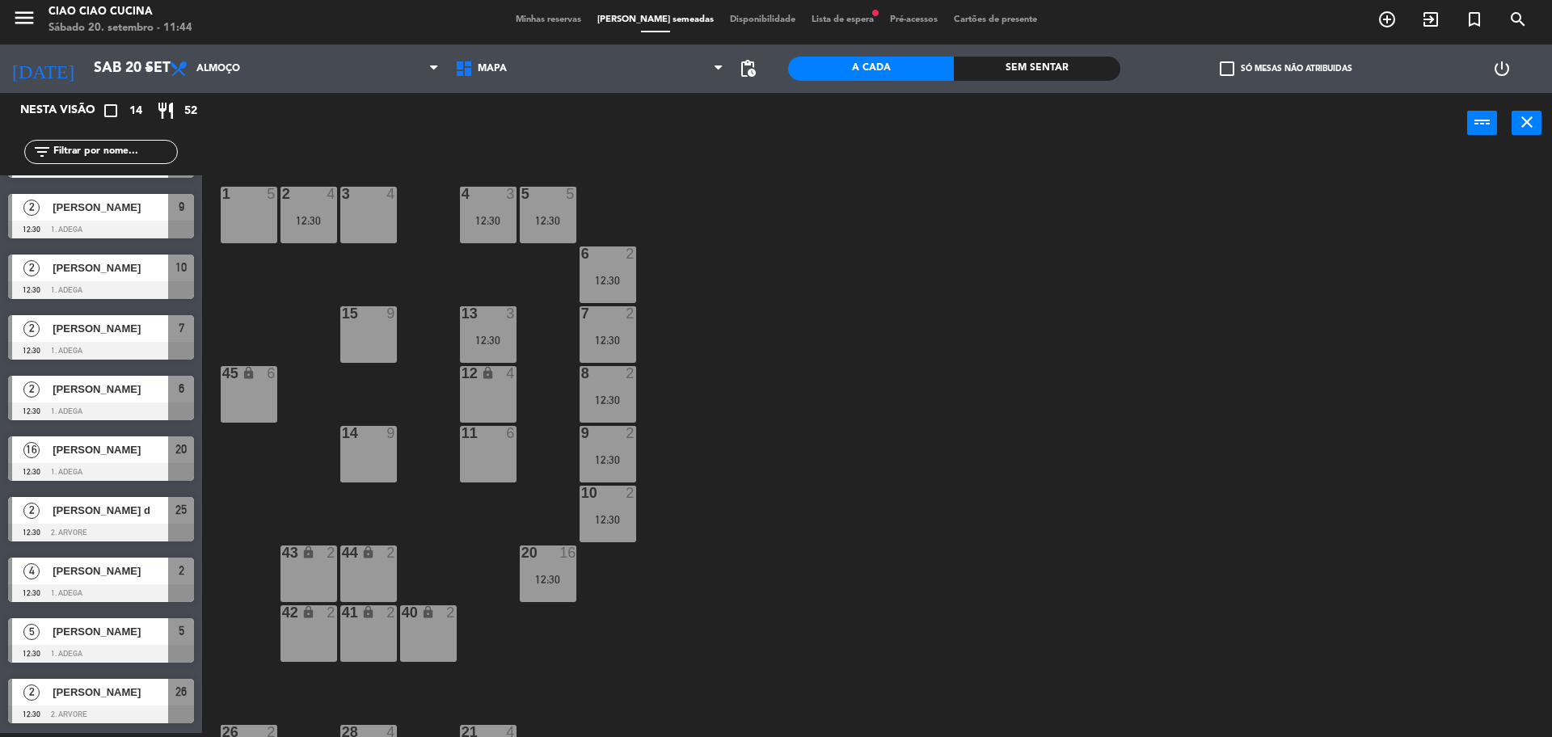
click at [65, 510] on span "[PERSON_NAME] d" at bounding box center [111, 510] width 116 height 17
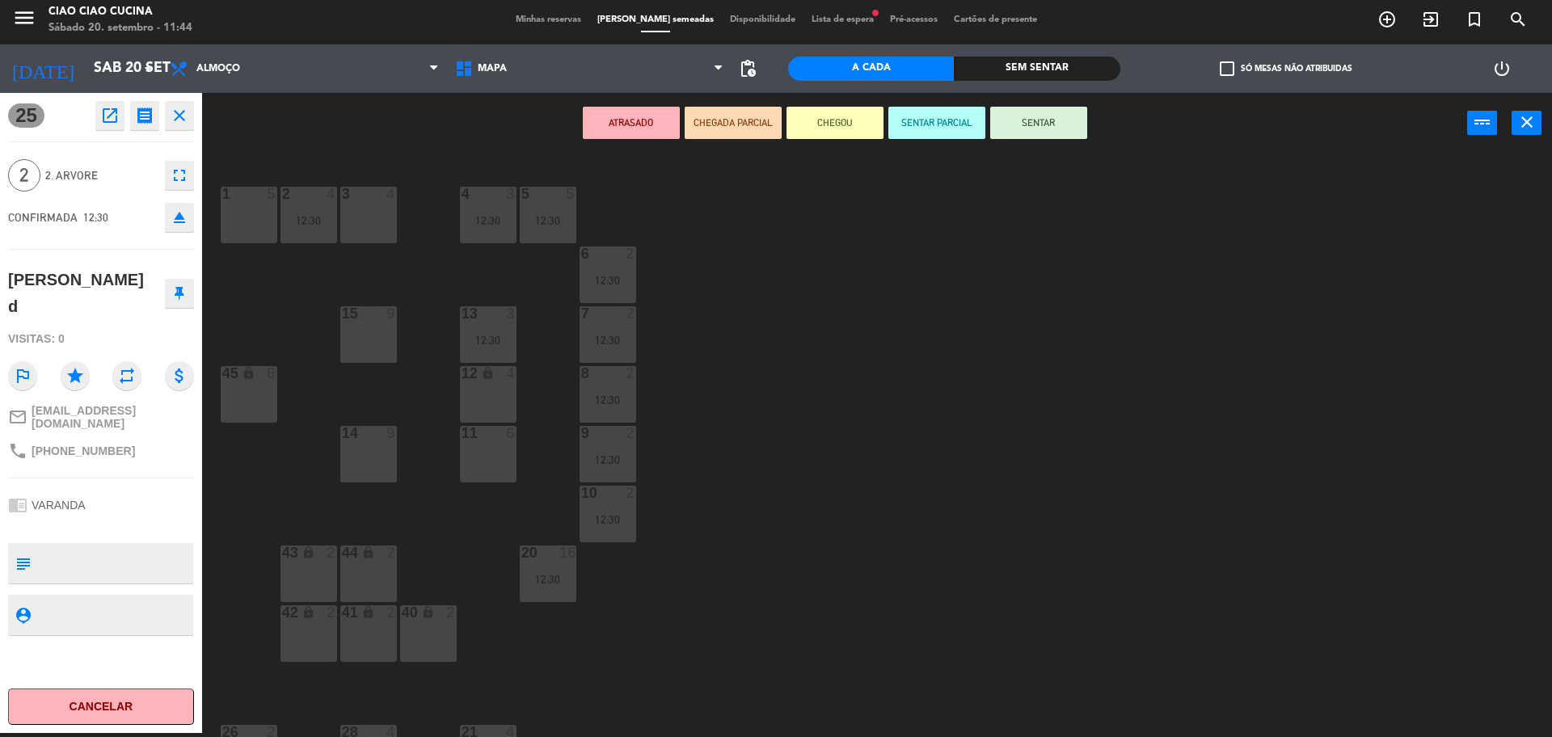
click at [278, 484] on div "1 5 2 4 12:30 3 4 5 5 12:30 4 3 12:30 6 2 12:30 13 3 12:30 7 2 12:30 15 9 12 lo…" at bounding box center [884, 448] width 1335 height 580
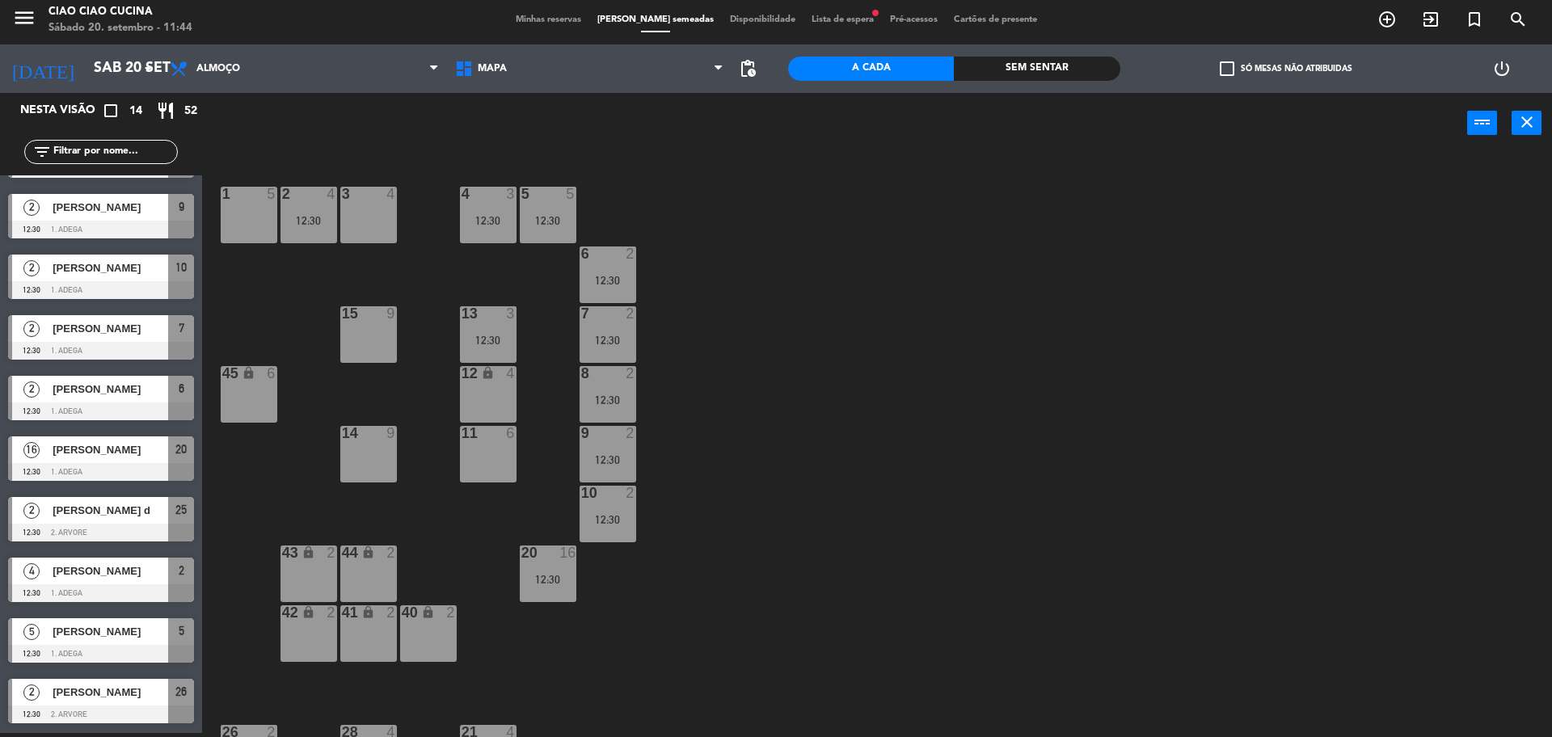
click at [102, 330] on span "[PERSON_NAME]" at bounding box center [111, 328] width 116 height 17
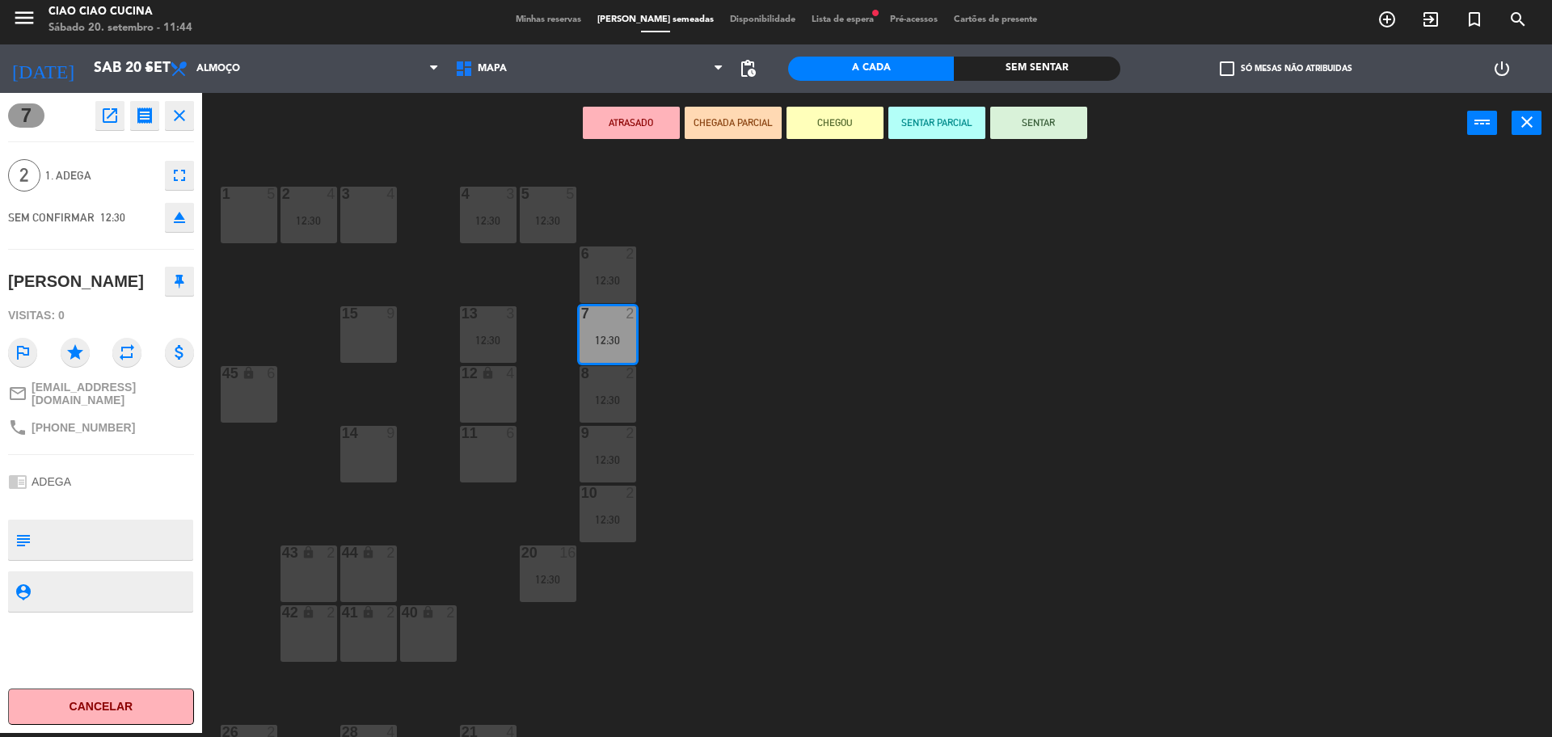
click at [257, 312] on div "1 5 2 4 12:30 3 4 5 5 12:30 4 3 12:30 6 2 12:30 13 3 12:30 7 2 12:30 15 9 12 lo…" at bounding box center [884, 448] width 1335 height 580
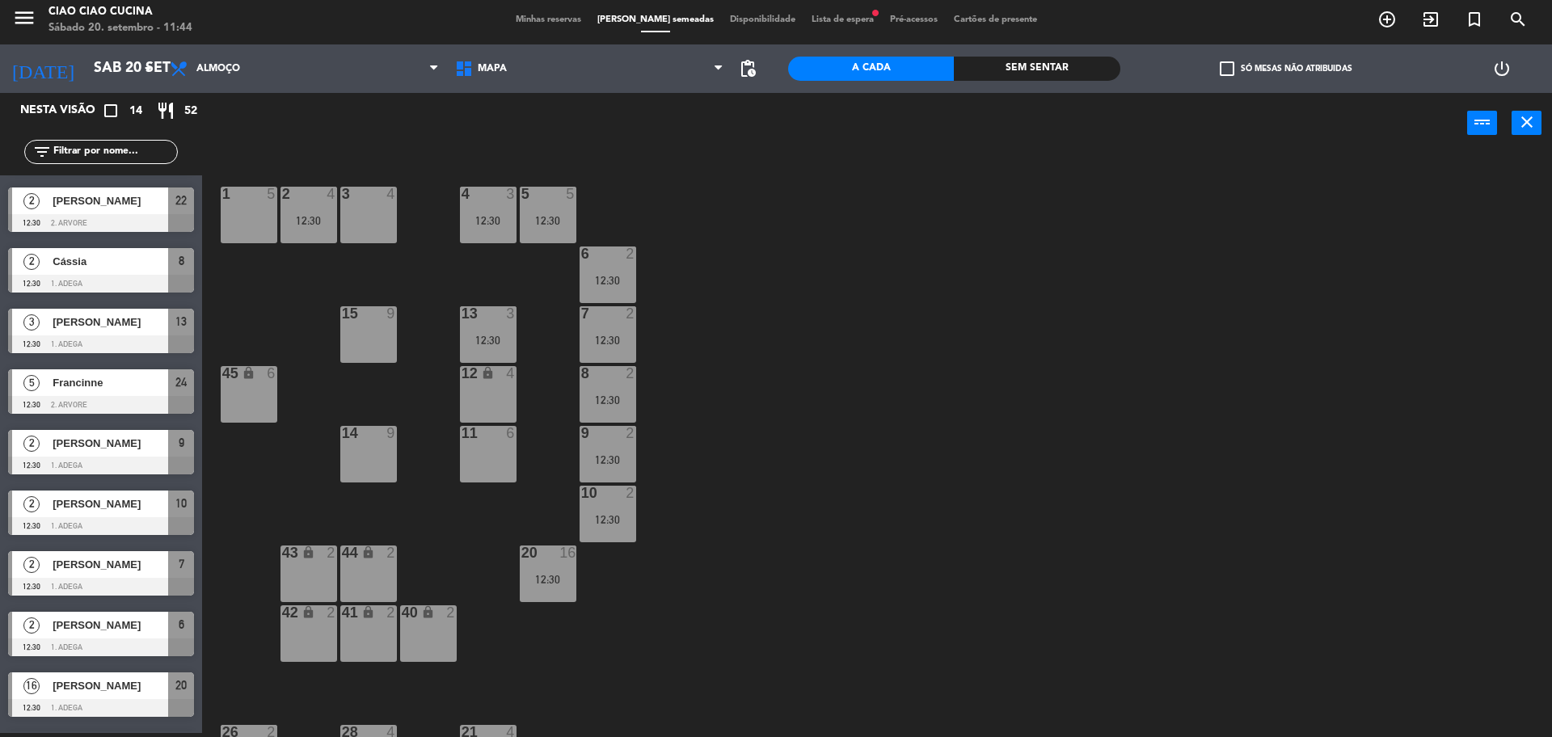
scroll to position [101, 0]
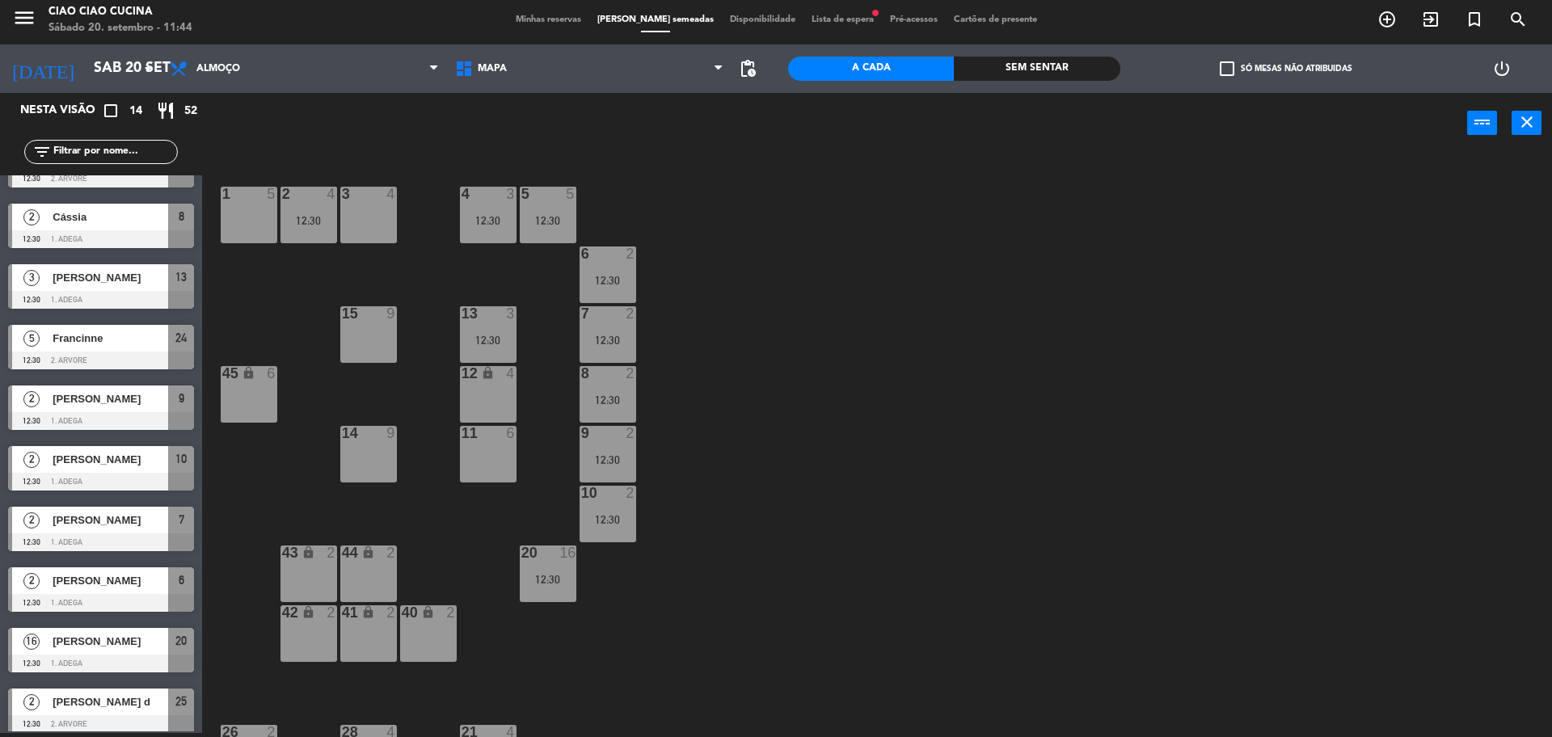
click at [109, 580] on span "[PERSON_NAME]" at bounding box center [111, 580] width 116 height 17
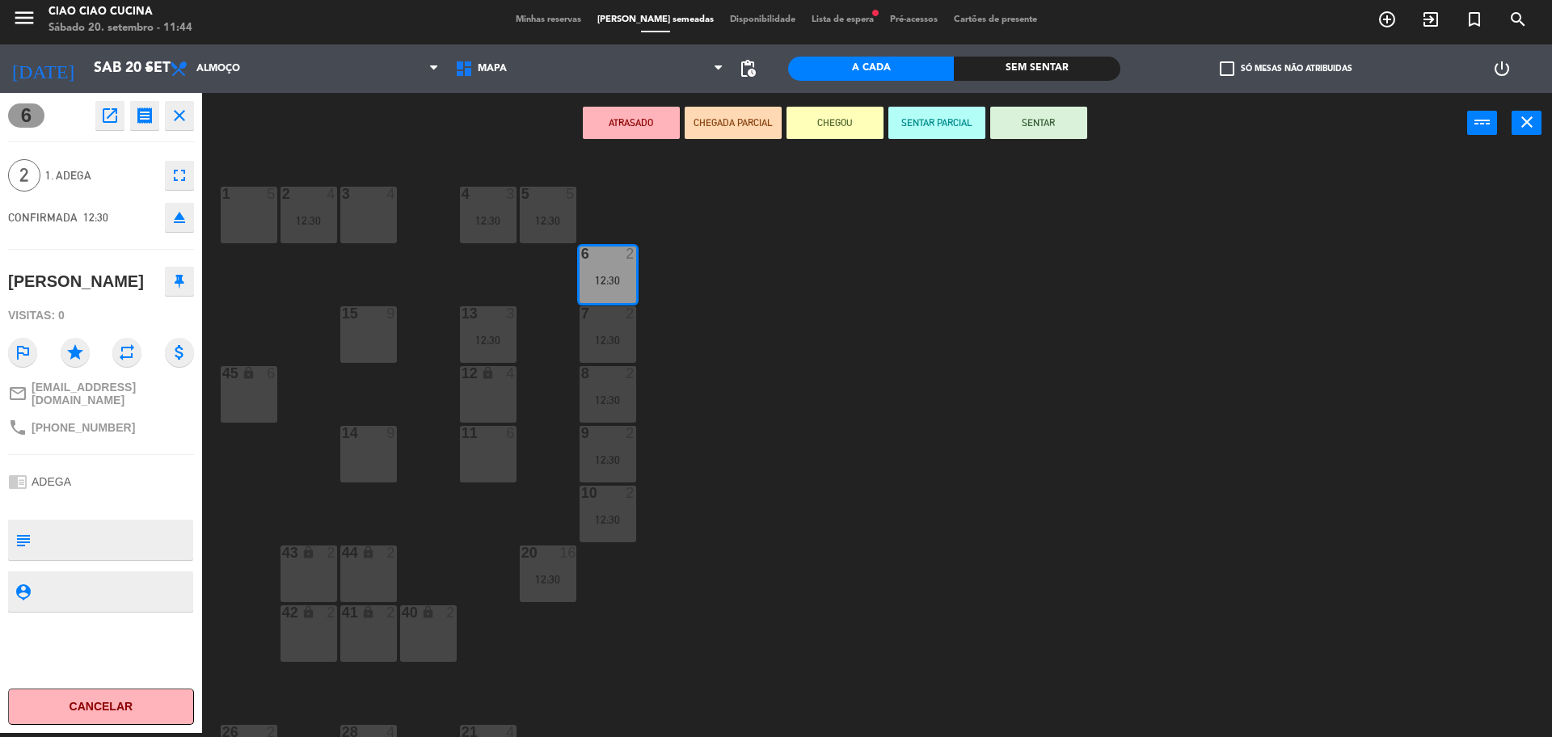
click at [287, 529] on div "1 5 2 4 12:30 3 4 5 5 12:30 4 3 12:30 6 2 12:30 13 3 12:30 7 2 12:30 15 9 12 lo…" at bounding box center [884, 448] width 1335 height 580
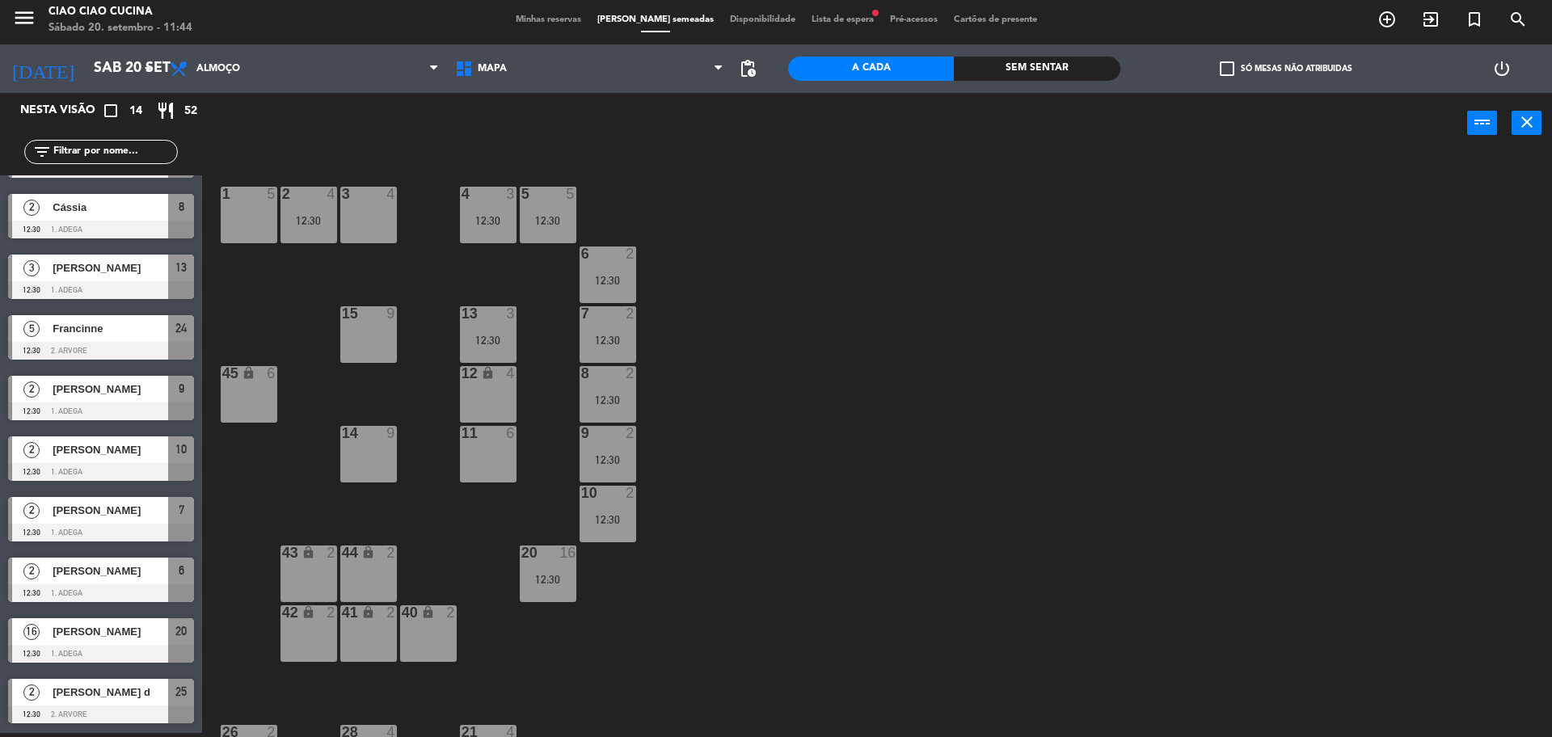
scroll to position [202, 0]
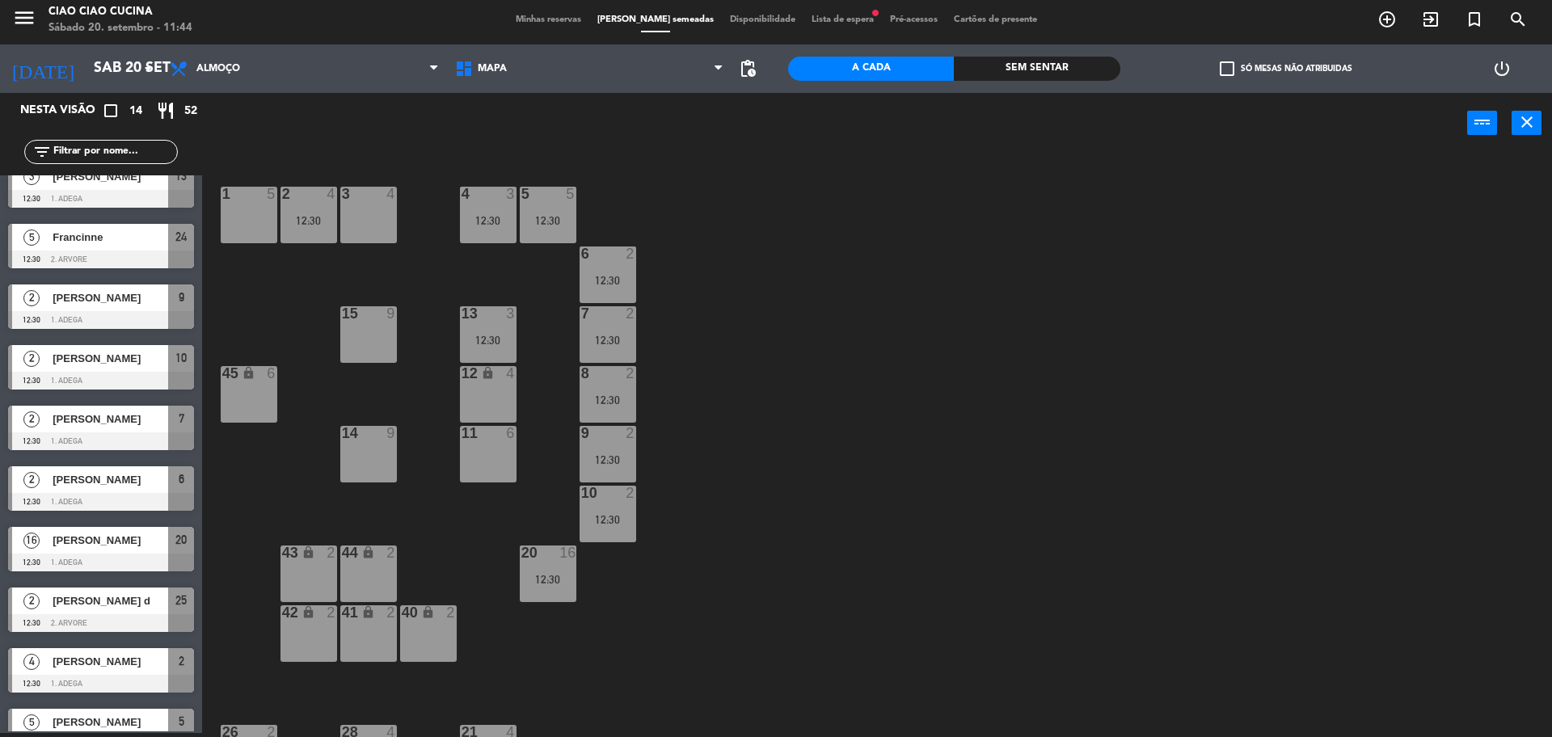
click at [104, 558] on div at bounding box center [101, 563] width 186 height 18
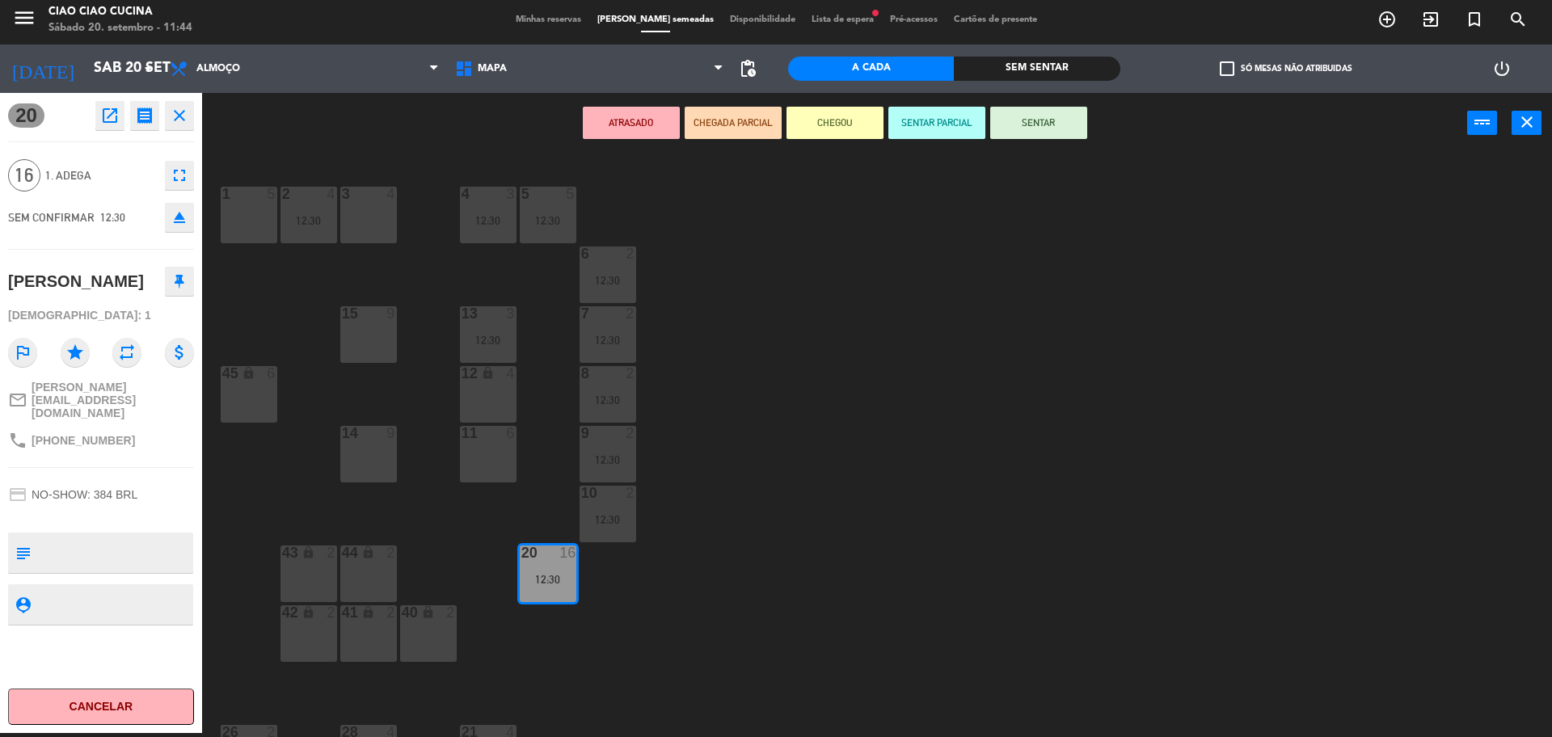
click at [286, 493] on div "1 5 2 4 12:30 3 4 5 5 12:30 4 3 12:30 6 2 12:30 13 3 12:30 7 2 12:30 15 9 12 lo…" at bounding box center [884, 448] width 1335 height 580
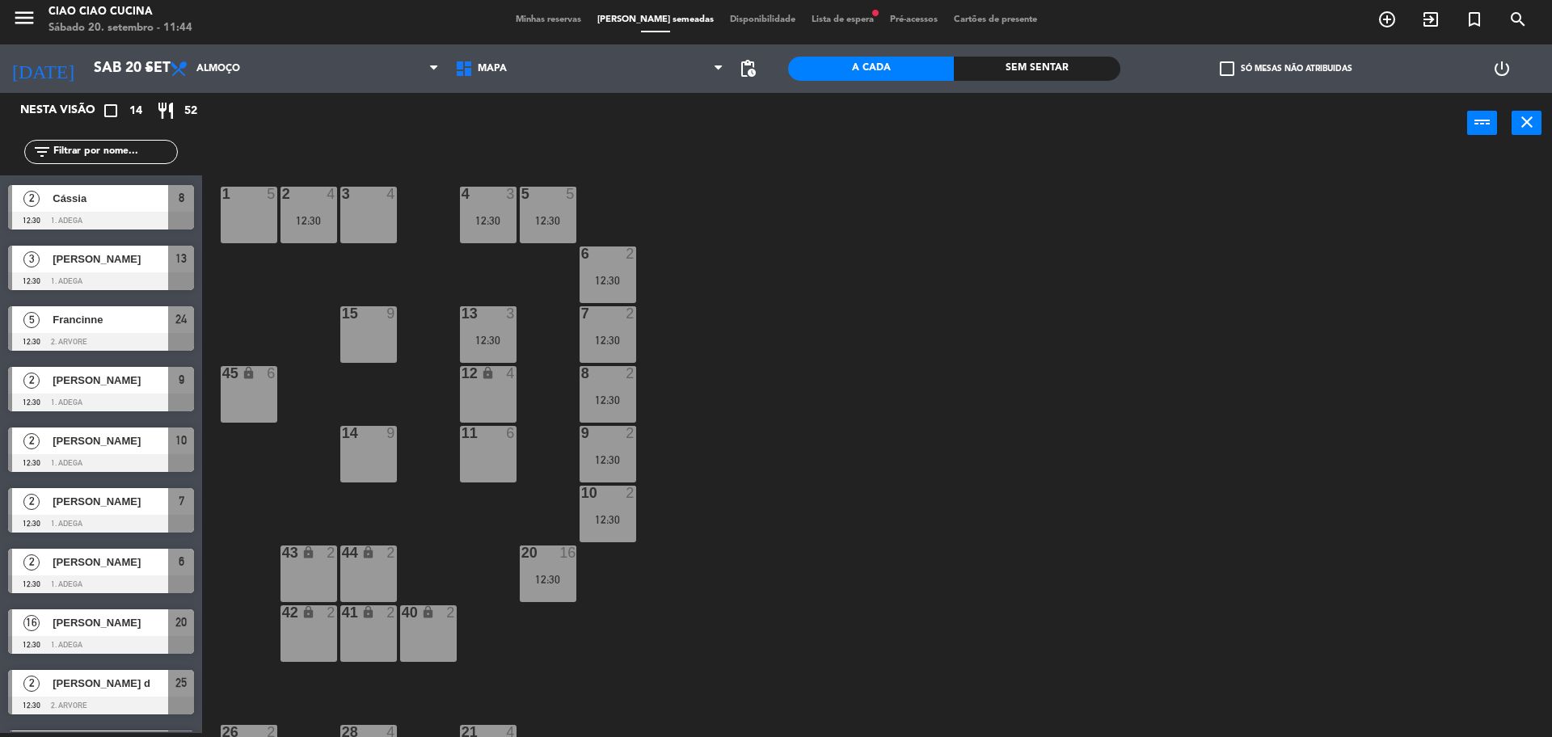
scroll to position [293, 0]
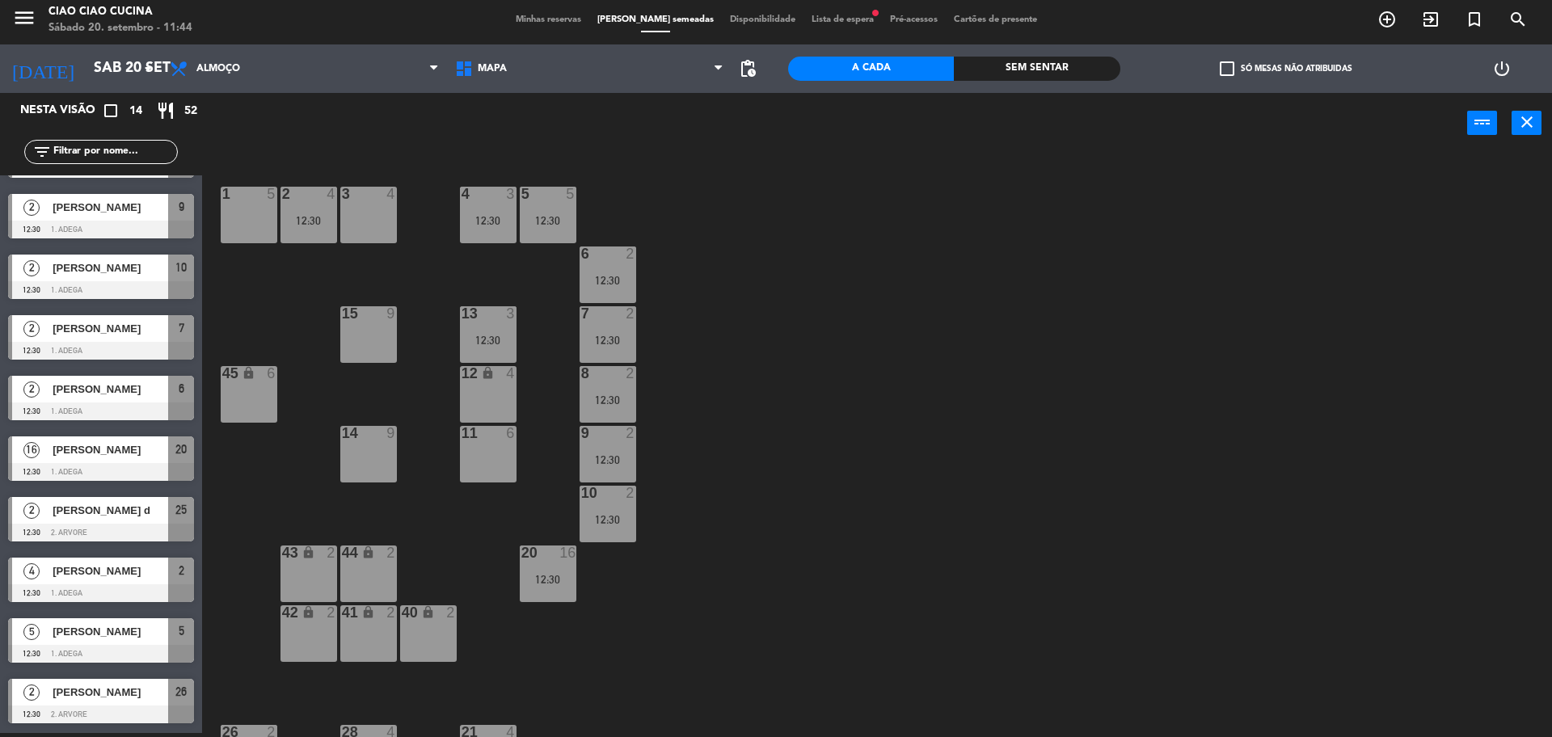
click at [99, 684] on span "[PERSON_NAME]" at bounding box center [111, 692] width 116 height 17
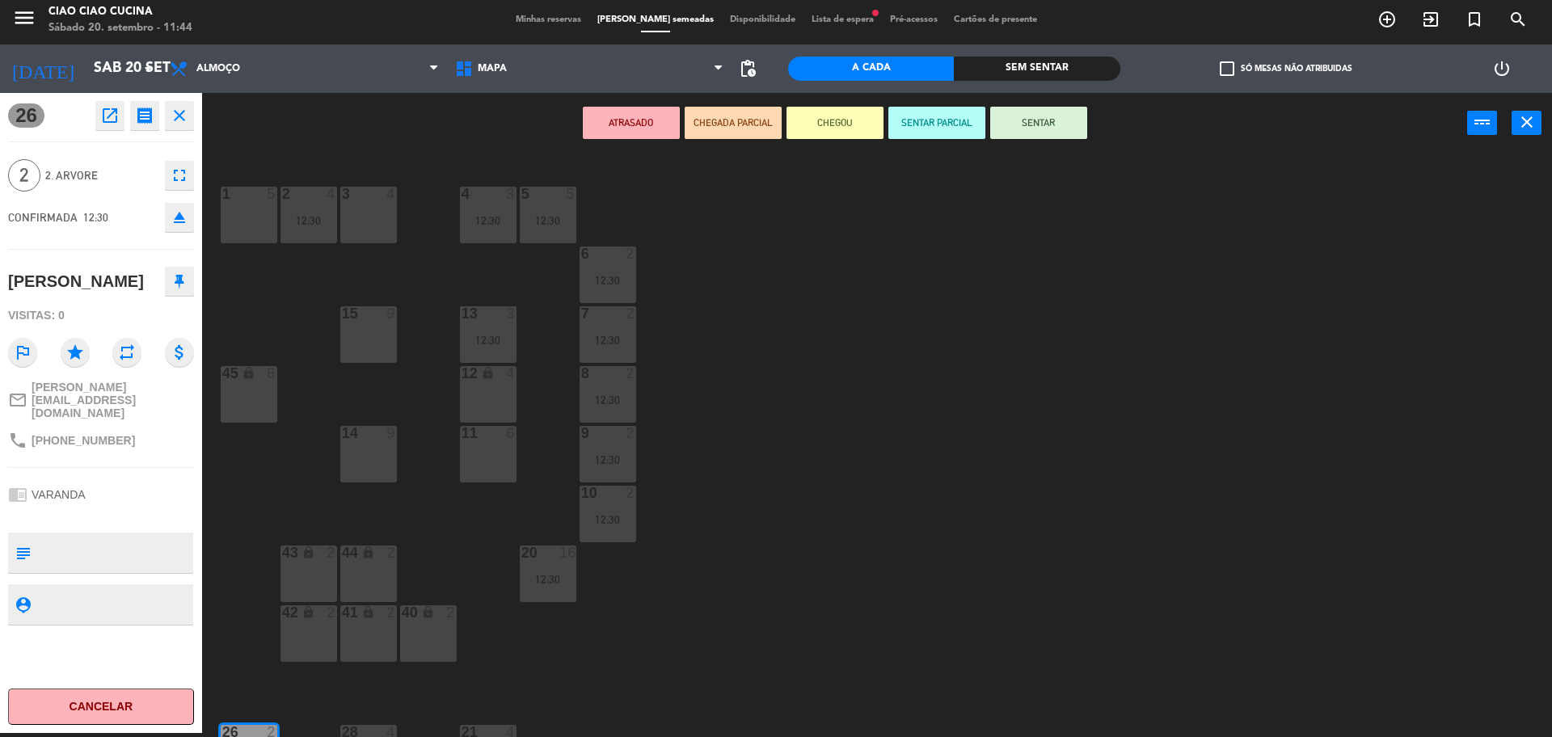
click at [255, 472] on div "1 5 2 4 12:30 3 4 5 5 12:30 4 3 12:30 6 2 12:30 13 3 12:30 7 2 12:30 15 9 12 lo…" at bounding box center [884, 448] width 1335 height 580
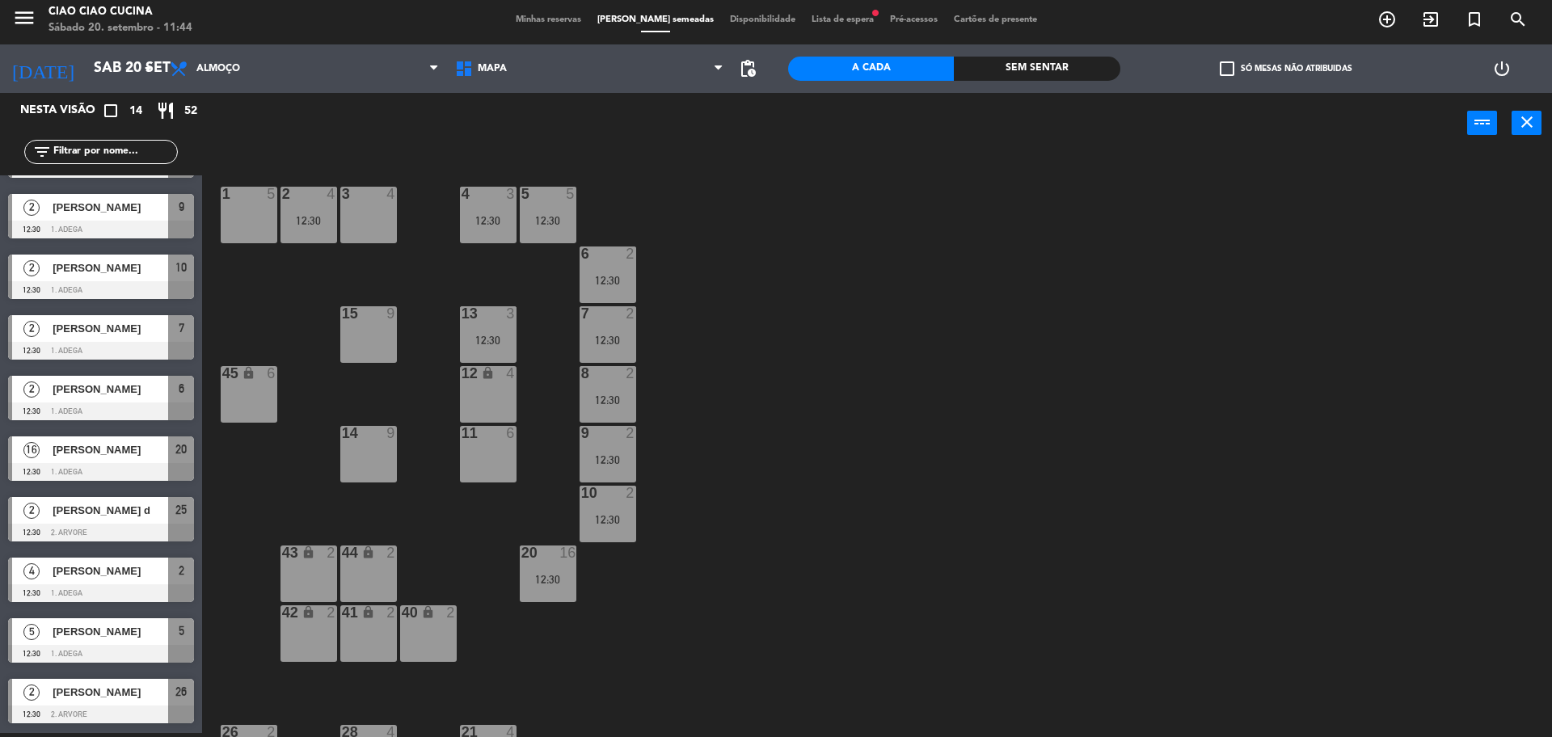
click at [118, 629] on span "[PERSON_NAME]" at bounding box center [111, 631] width 116 height 17
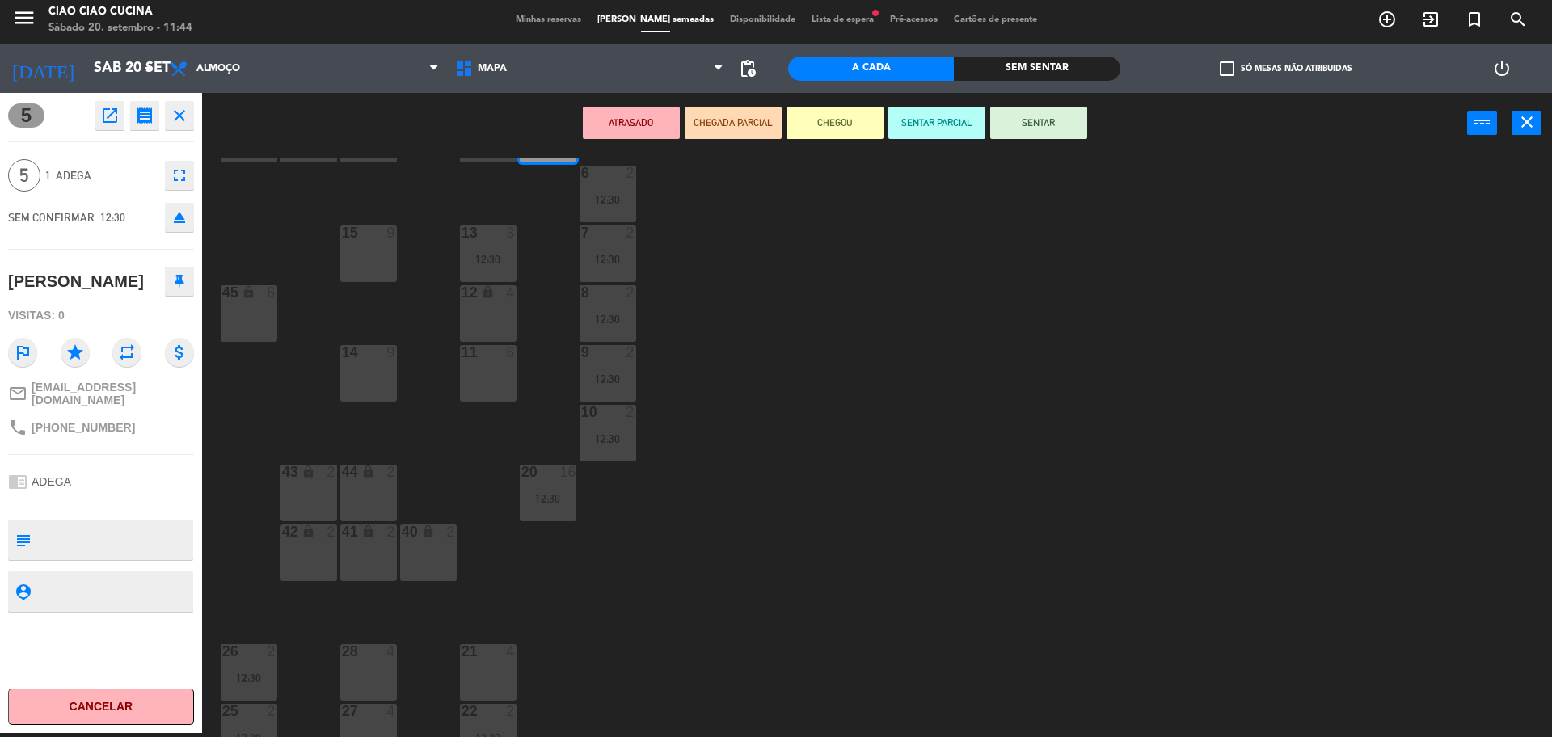
scroll to position [164, 0]
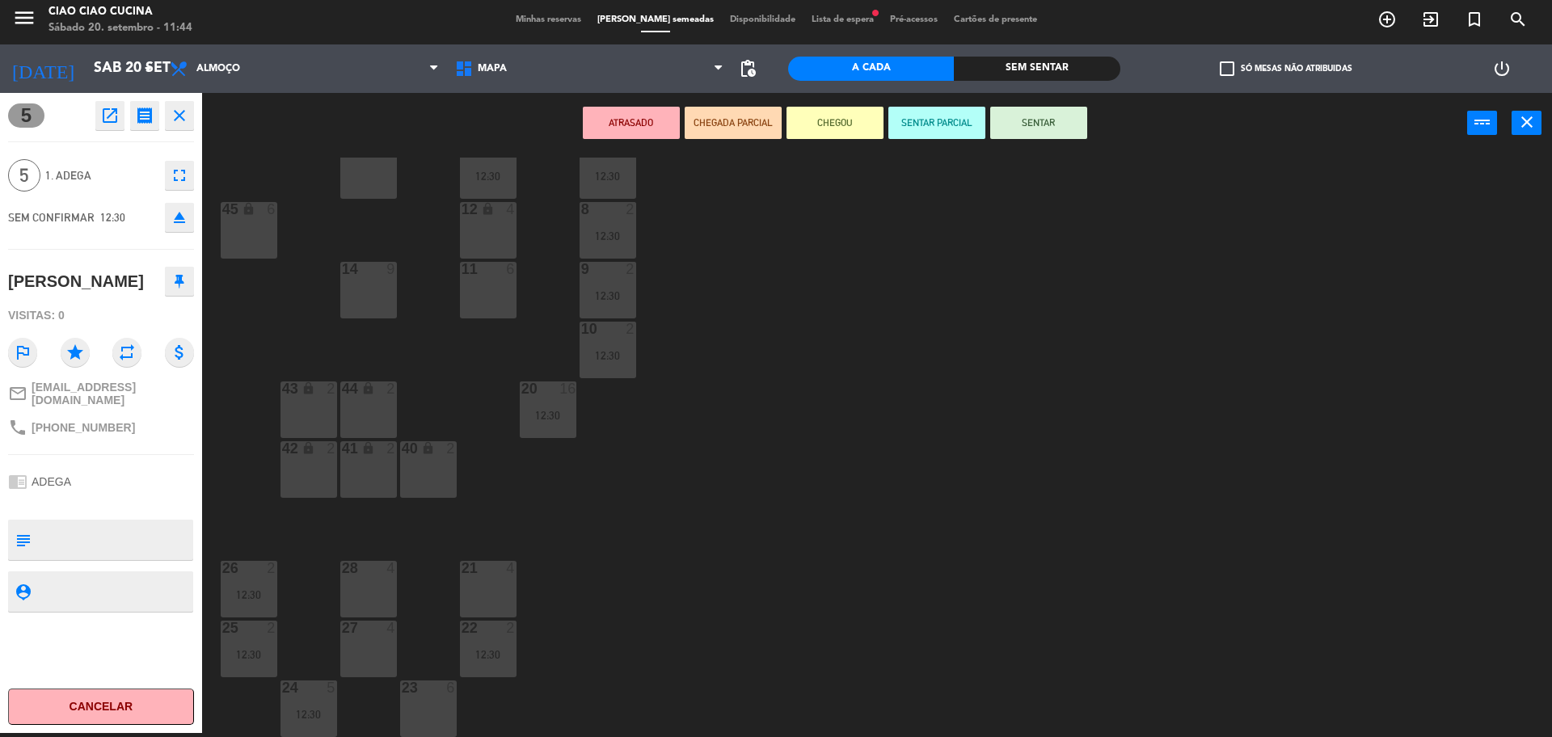
click at [258, 463] on div "1 5 2 4 12:30 3 4 5 5 12:30 4 3 12:30 6 2 12:30 13 3 12:30 7 2 12:30 15 9 12 lo…" at bounding box center [884, 448] width 1335 height 580
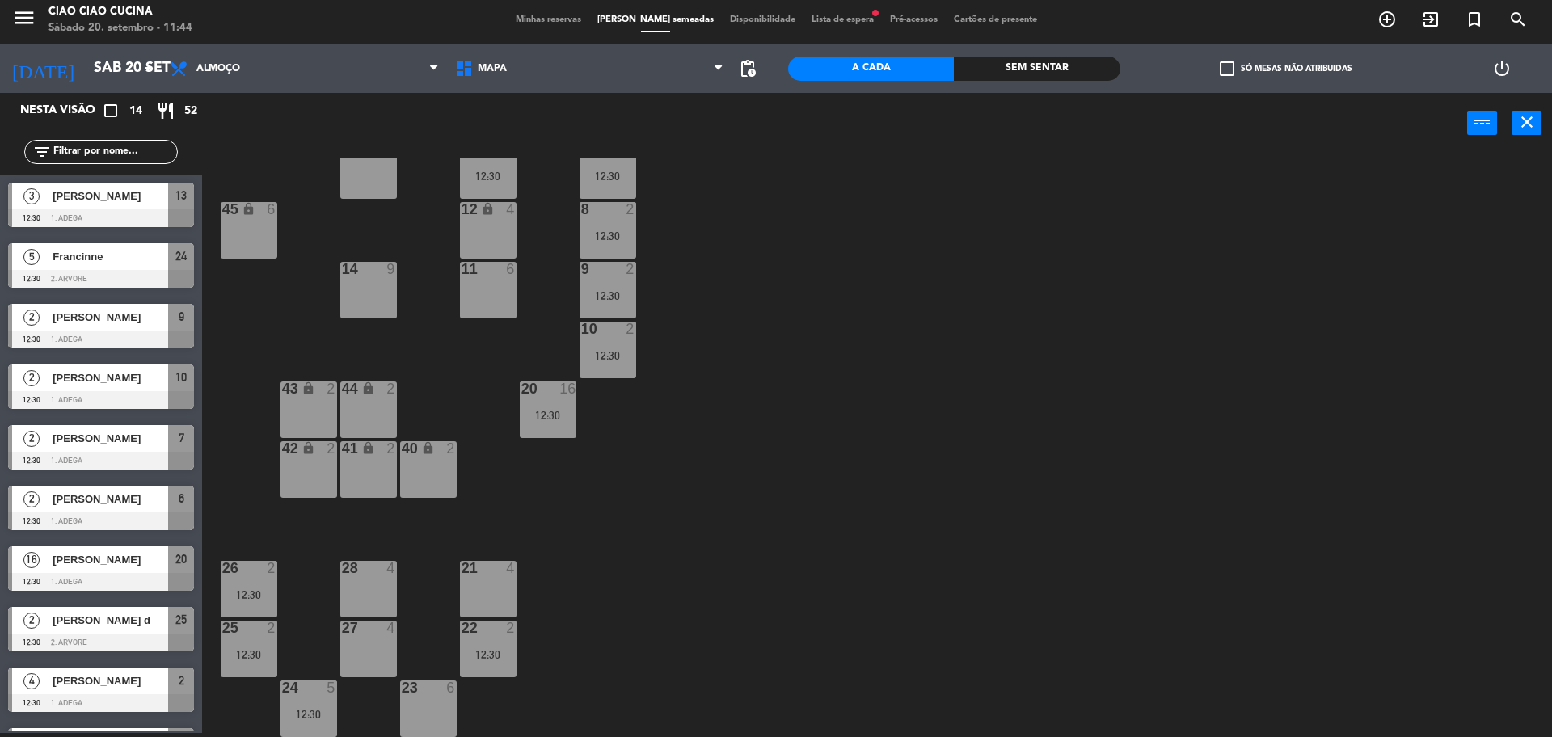
scroll to position [293, 0]
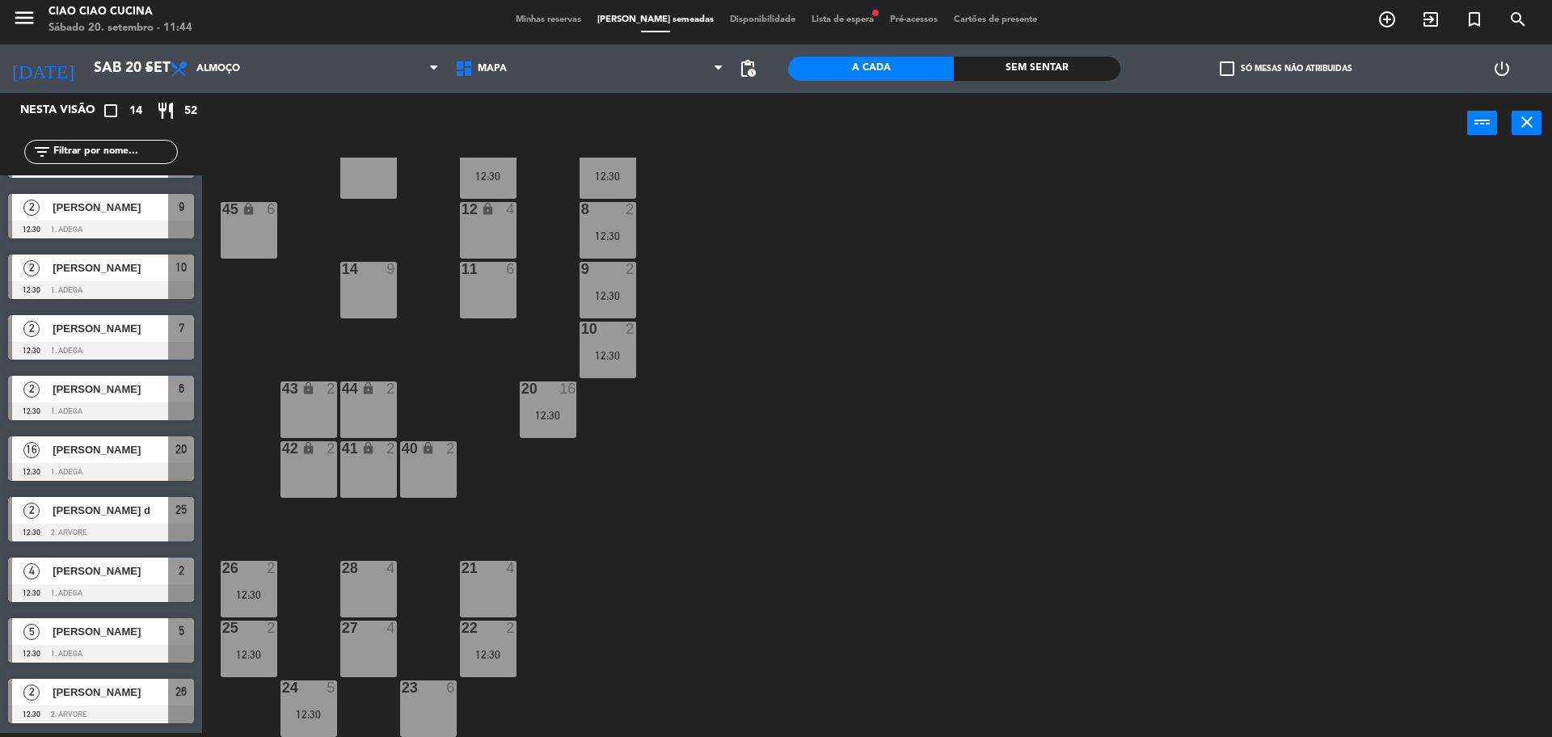
click at [118, 583] on div "[PERSON_NAME]" at bounding box center [109, 571] width 117 height 27
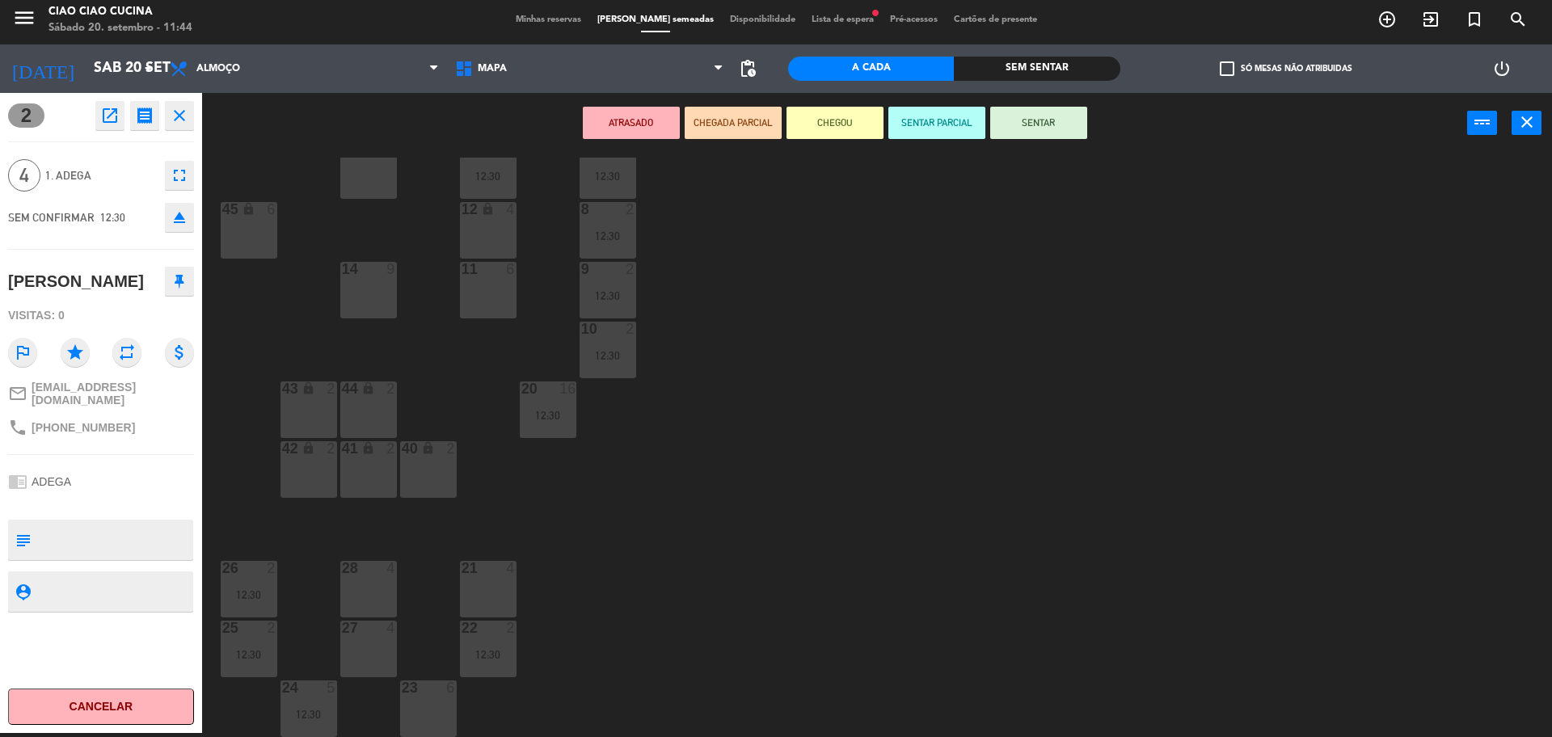
click at [260, 390] on div "1 5 2 4 12:30 3 4 5 5 12:30 4 3 12:30 6 2 12:30 13 3 12:30 7 2 12:30 15 9 12 lo…" at bounding box center [884, 448] width 1335 height 580
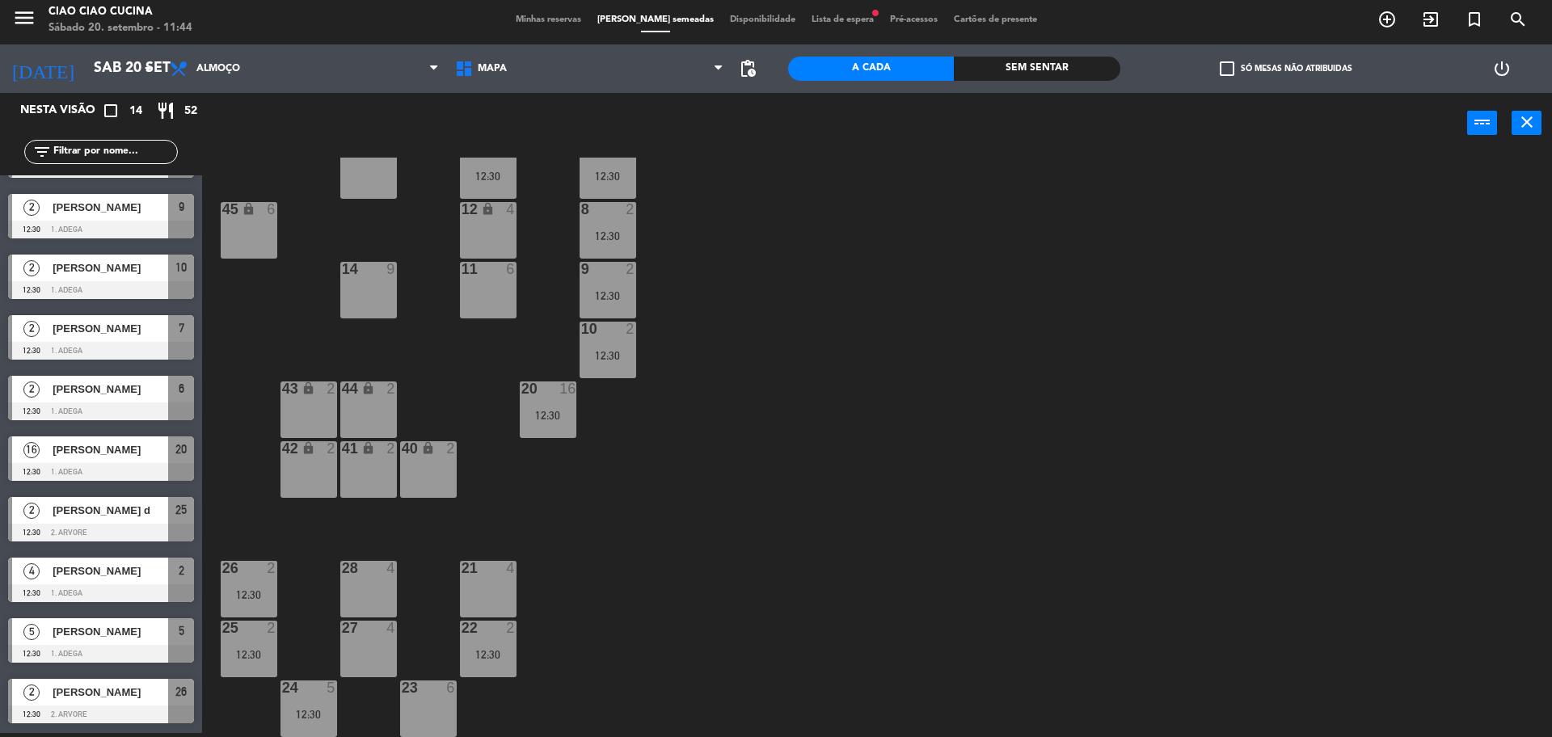
click at [91, 518] on span "[PERSON_NAME] d" at bounding box center [111, 510] width 116 height 17
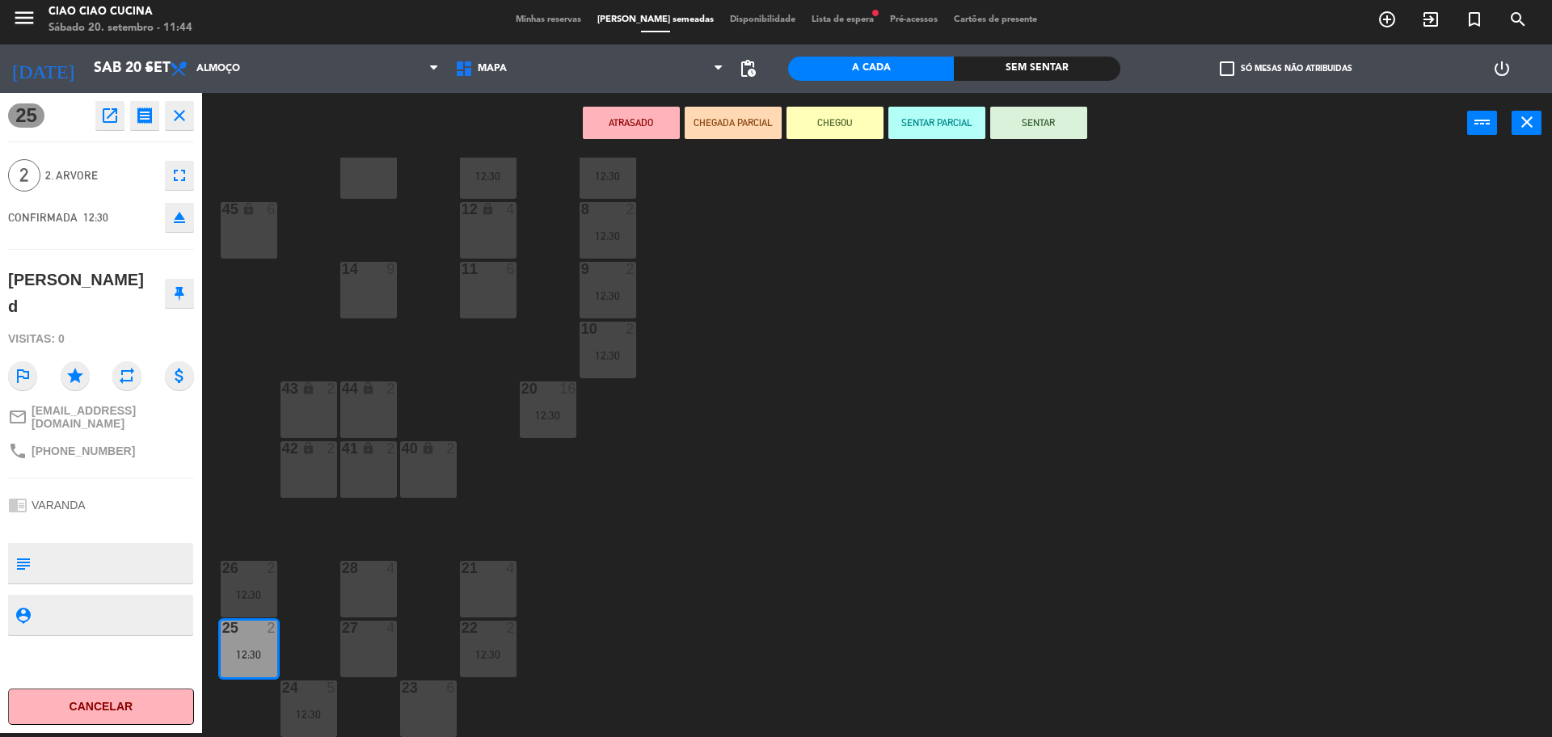
click at [297, 542] on div "1 5 2 4 12:30 3 4 5 5 12:30 4 3 12:30 6 2 12:30 13 3 12:30 7 2 12:30 15 9 12 lo…" at bounding box center [884, 448] width 1335 height 580
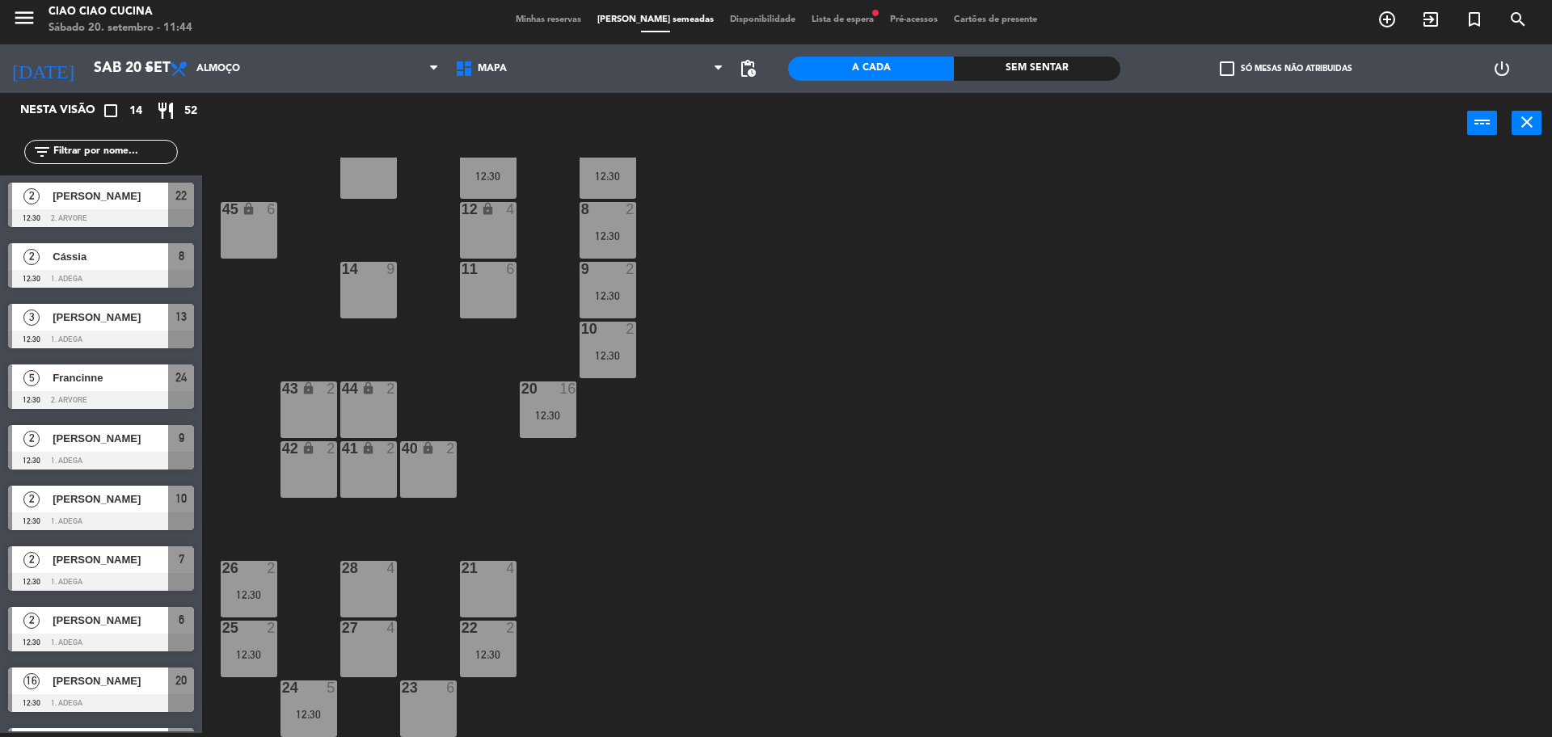
scroll to position [0, 0]
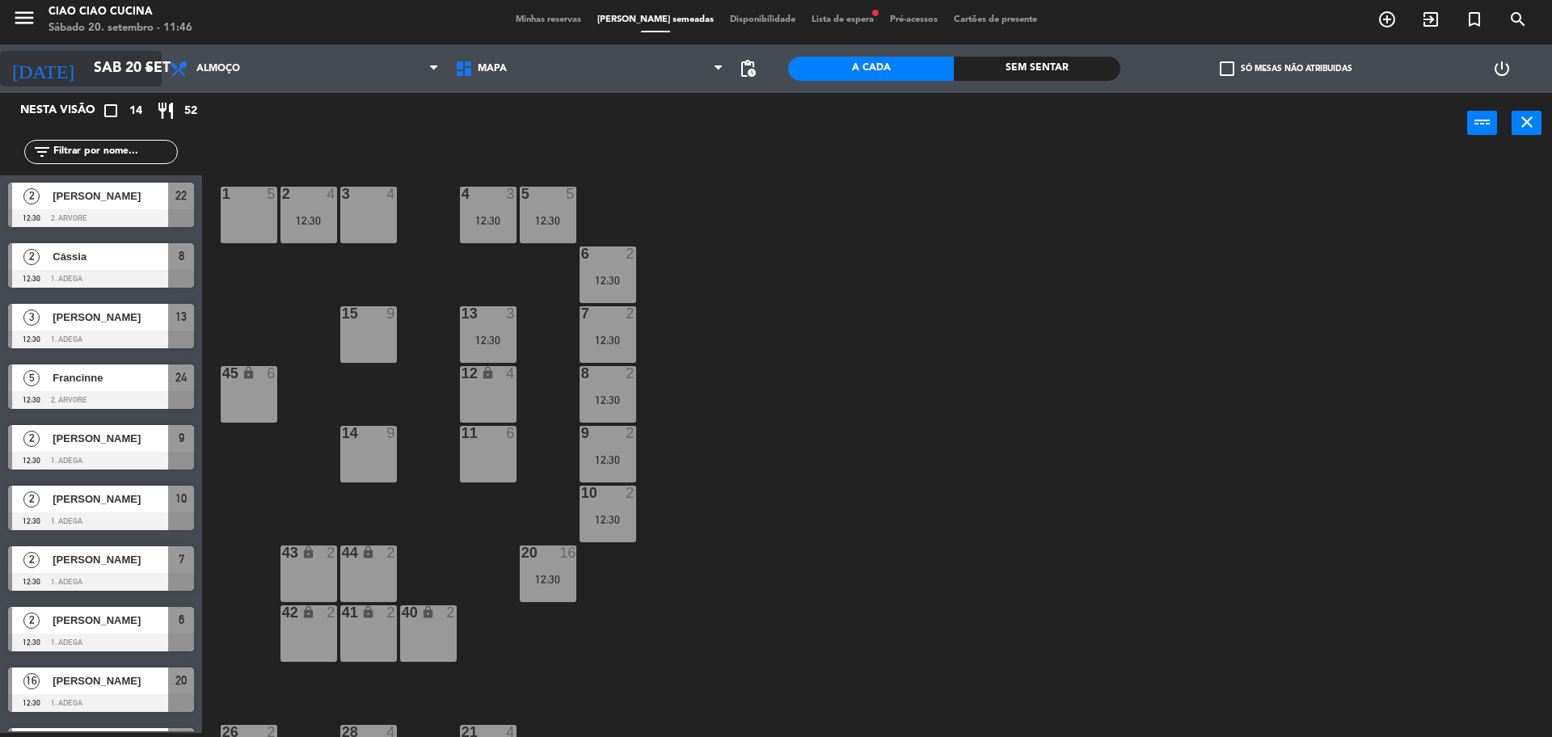
click at [101, 65] on input "Sáb 20 set" at bounding box center [180, 69] width 188 height 32
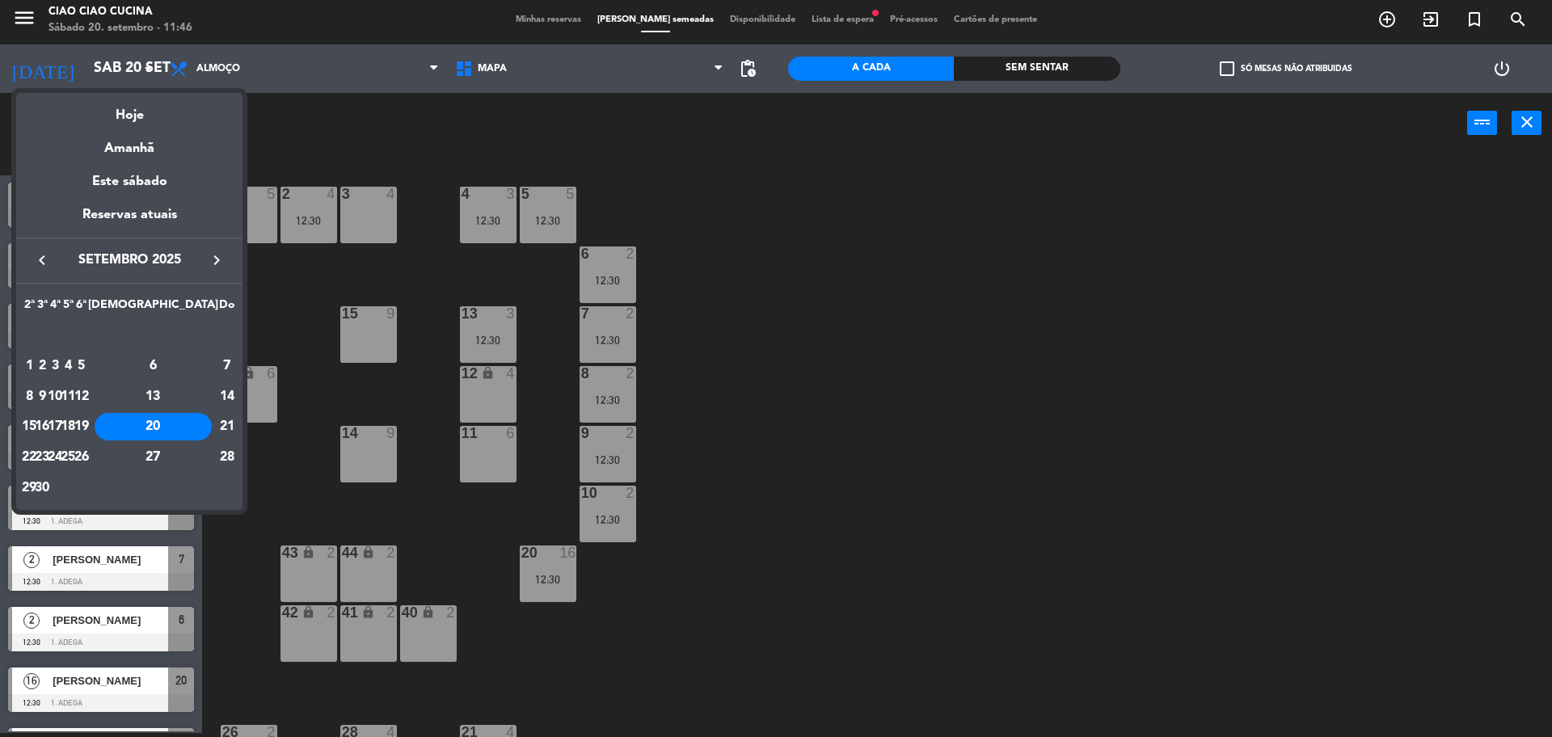
click at [424, 261] on div at bounding box center [776, 368] width 1552 height 737
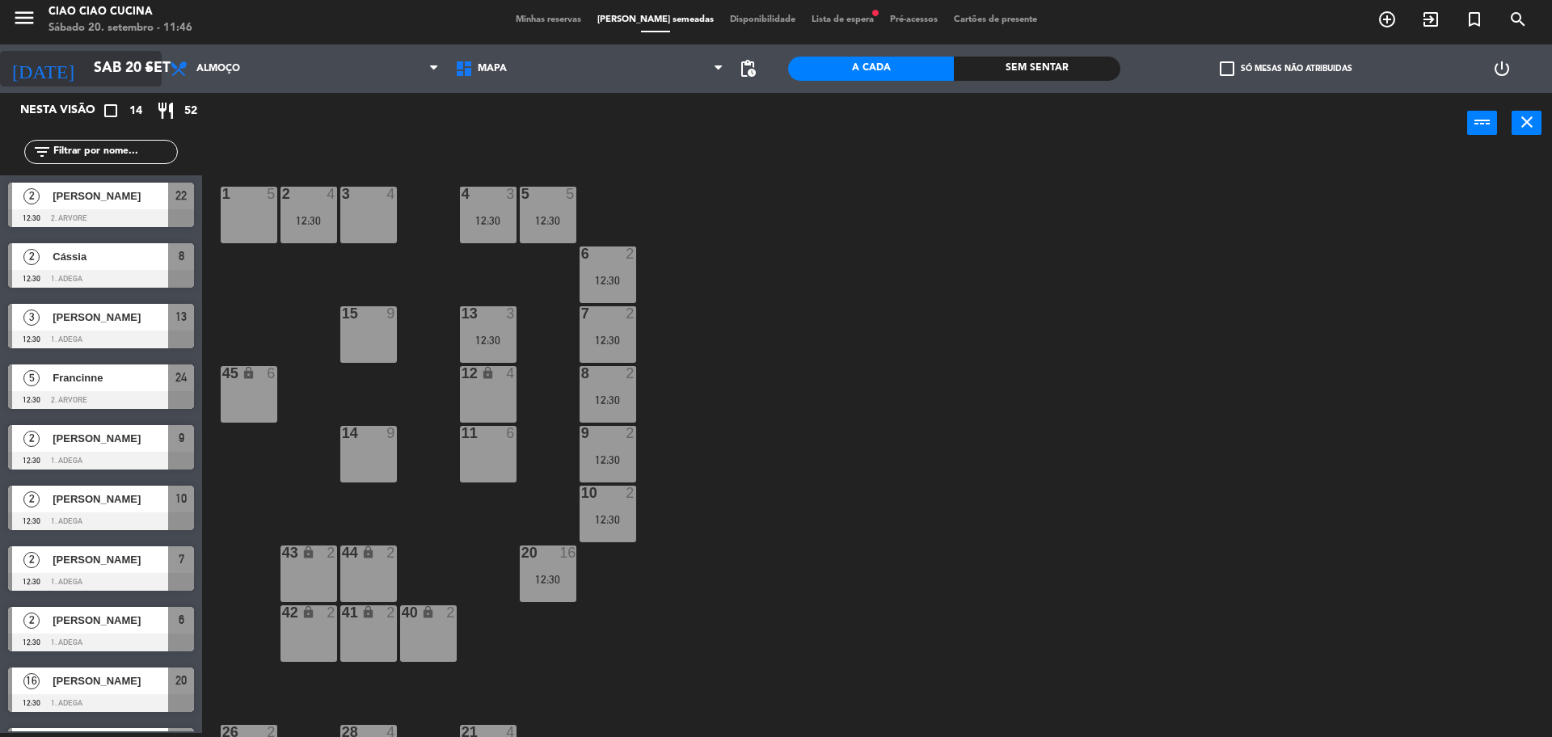
click at [86, 65] on input "Sáb 20 set" at bounding box center [180, 69] width 188 height 32
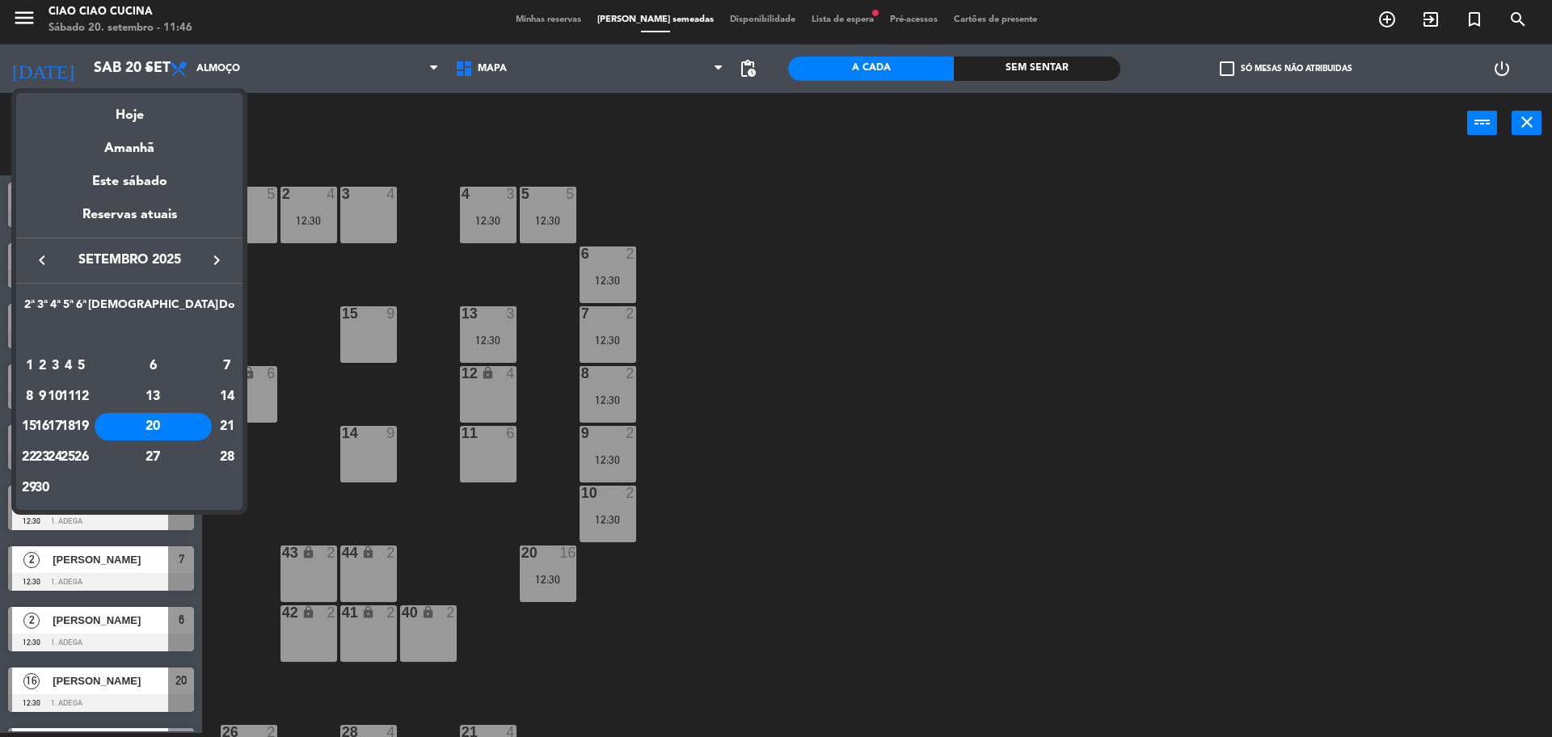
click at [28, 260] on button "keyboard_arrow_left" at bounding box center [41, 260] width 29 height 21
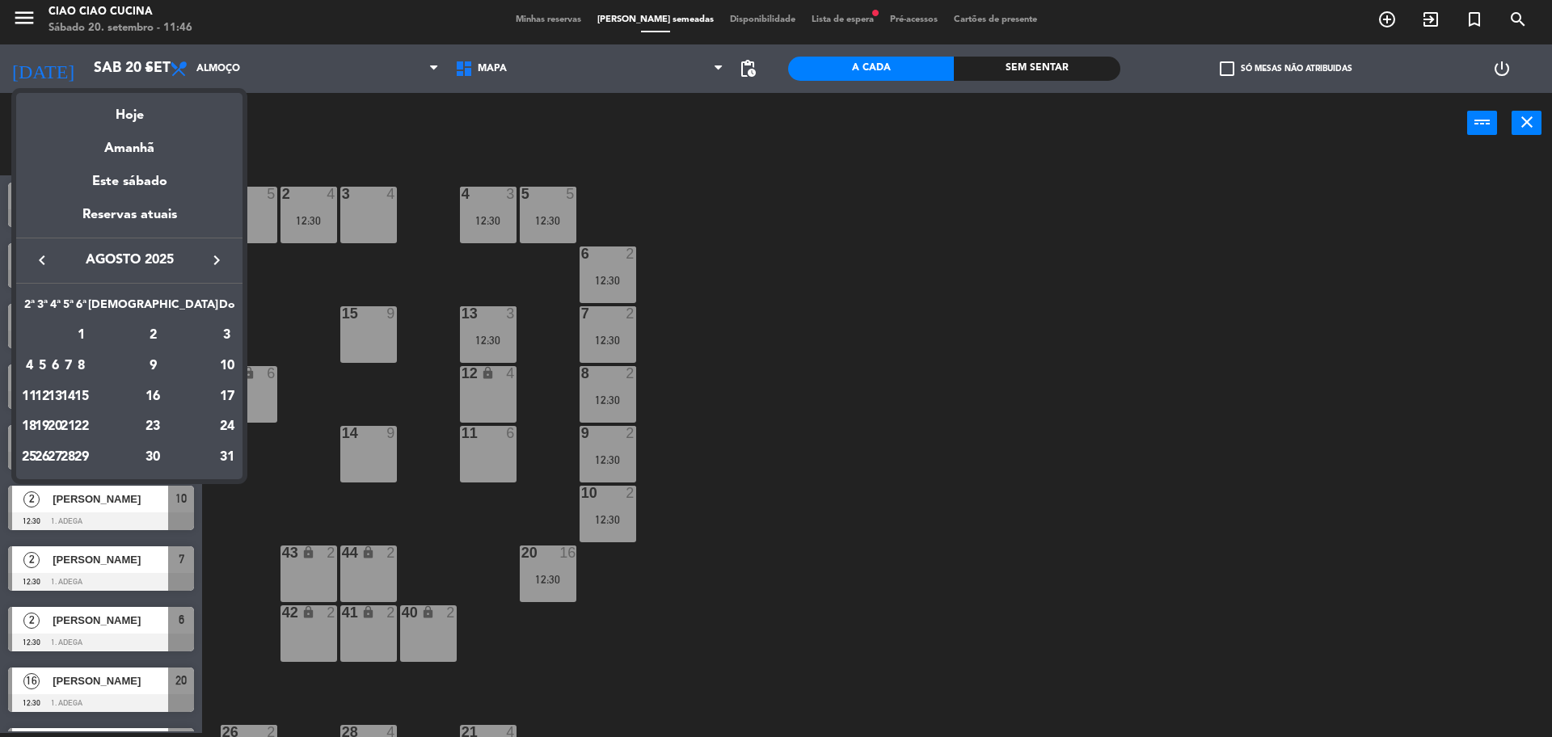
click at [221, 262] on icon "keyboard_arrow_right" at bounding box center [216, 260] width 19 height 19
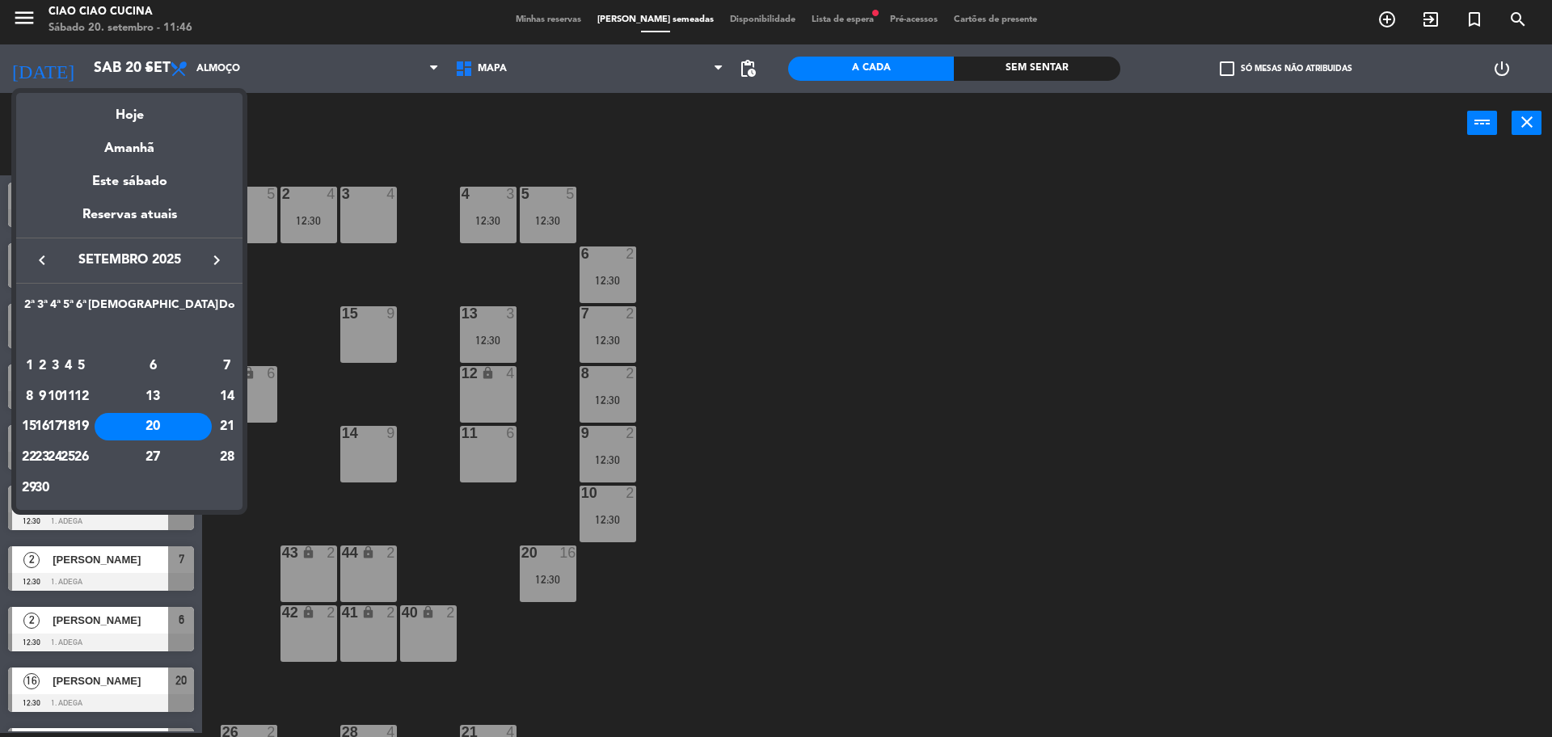
click at [344, 124] on div at bounding box center [776, 368] width 1552 height 737
